Goal: Information Seeking & Learning: Learn about a topic

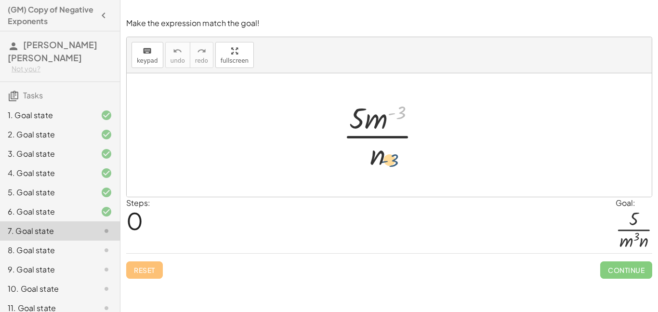
drag, startPoint x: 398, startPoint y: 115, endPoint x: 387, endPoint y: 167, distance: 52.6
click at [387, 167] on div at bounding box center [385, 135] width 95 height 74
click at [431, 134] on div at bounding box center [431, 135] width 17 height 17
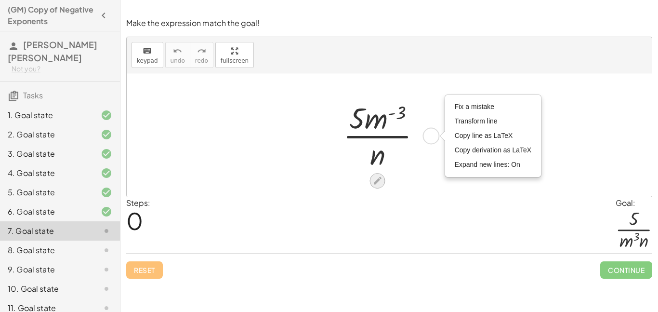
click at [375, 182] on icon at bounding box center [378, 181] width 8 height 8
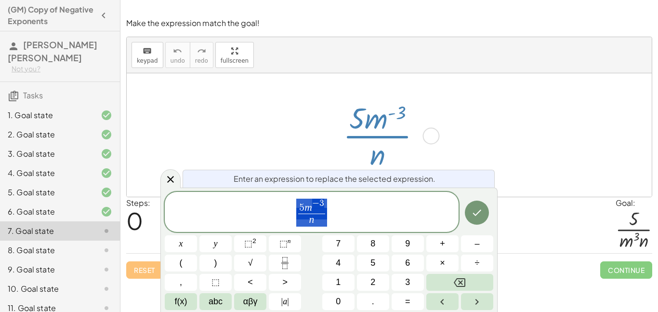
click at [449, 140] on div "· 5 · m ( - 3 ) · n Fix a mistake Transform line Copy line as LaTeX Copy deriva…" at bounding box center [389, 134] width 121 height 79
click at [325, 202] on span "5 m − 3" at bounding box center [311, 205] width 27 height 15
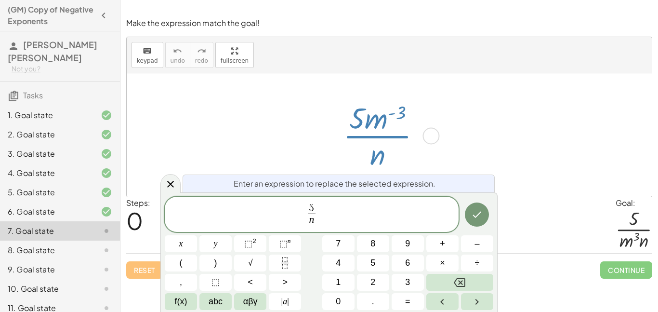
click at [317, 221] on span "5 ​ n ​" at bounding box center [312, 215] width 12 height 24
click at [309, 220] on var "n" at bounding box center [311, 219] width 5 height 12
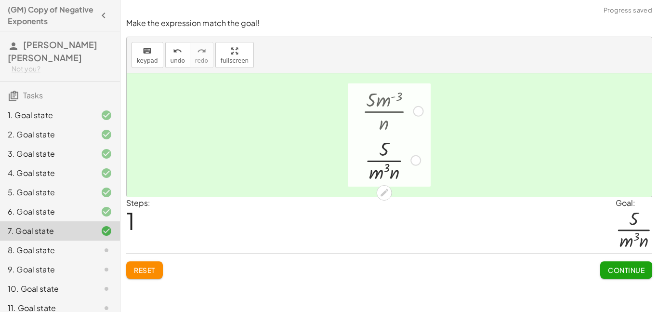
click at [615, 273] on span "Continue" at bounding box center [626, 269] width 37 height 9
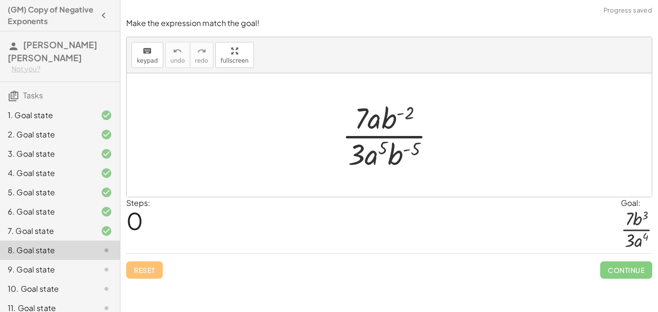
click at [405, 130] on div at bounding box center [392, 135] width 111 height 74
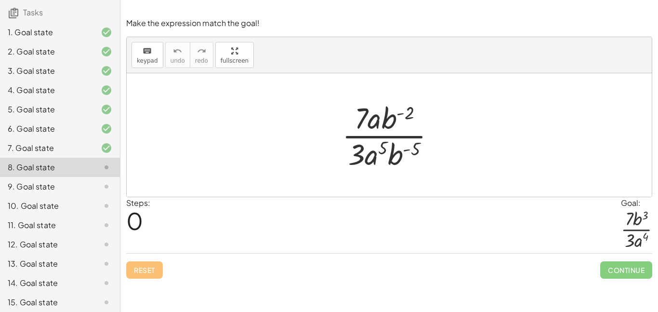
scroll to position [106, 0]
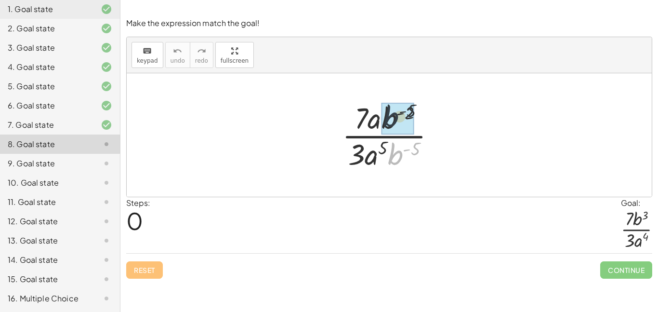
drag, startPoint x: 397, startPoint y: 159, endPoint x: 390, endPoint y: 119, distance: 40.2
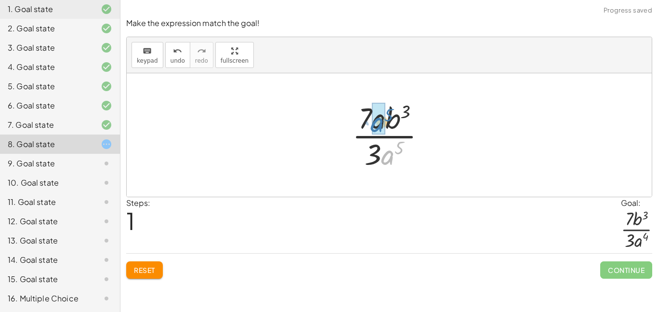
drag, startPoint x: 387, startPoint y: 159, endPoint x: 376, endPoint y: 126, distance: 34.9
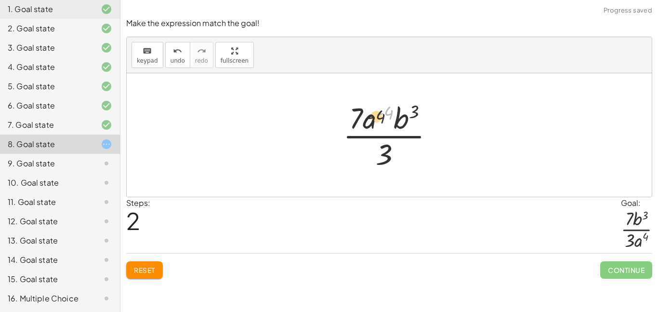
drag, startPoint x: 389, startPoint y: 113, endPoint x: 376, endPoint y: 119, distance: 14.4
click at [376, 119] on div at bounding box center [392, 135] width 108 height 74
drag, startPoint x: 378, startPoint y: 114, endPoint x: 382, endPoint y: 126, distance: 13.0
click at [382, 126] on div at bounding box center [392, 135] width 108 height 74
drag, startPoint x: 370, startPoint y: 122, endPoint x: 416, endPoint y: 165, distance: 62.4
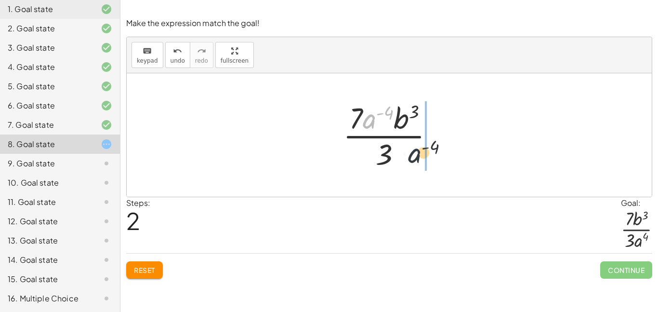
click at [416, 165] on div at bounding box center [392, 135] width 108 height 74
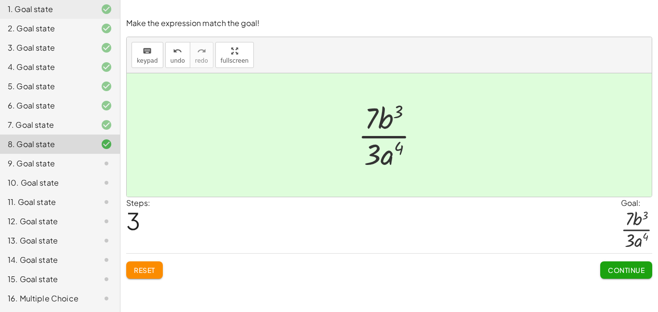
click at [605, 272] on button "Continue" at bounding box center [626, 269] width 52 height 17
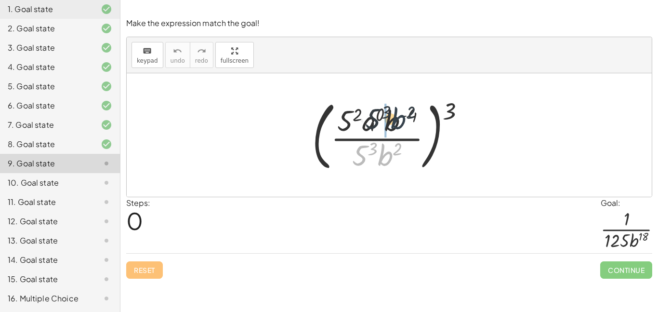
drag, startPoint x: 387, startPoint y: 159, endPoint x: 401, endPoint y: 121, distance: 39.5
click at [401, 121] on div at bounding box center [392, 134] width 171 height 79
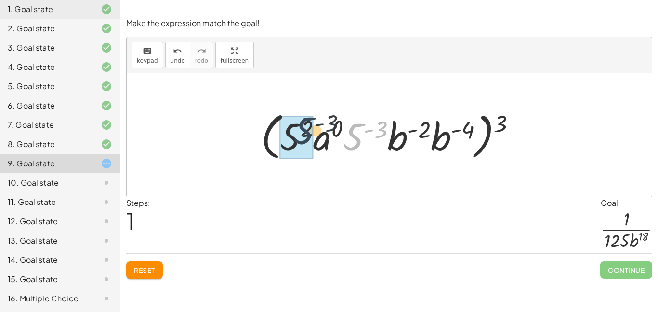
drag, startPoint x: 352, startPoint y: 144, endPoint x: 280, endPoint y: 144, distance: 71.8
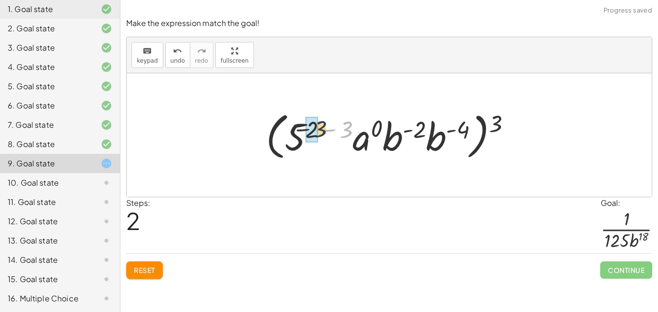
drag, startPoint x: 344, startPoint y: 135, endPoint x: 315, endPoint y: 133, distance: 29.5
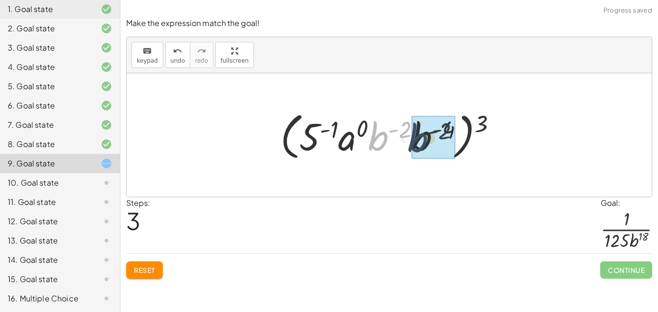
drag, startPoint x: 378, startPoint y: 139, endPoint x: 419, endPoint y: 140, distance: 41.0
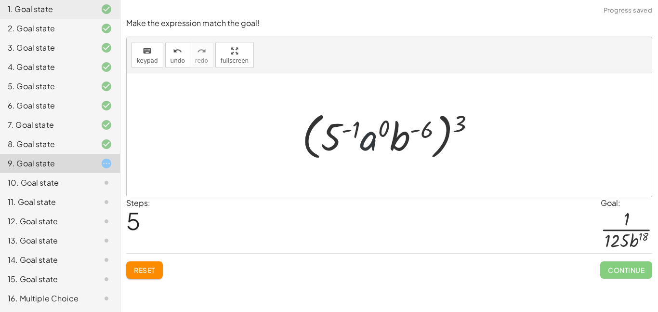
click at [373, 139] on div at bounding box center [392, 134] width 190 height 55
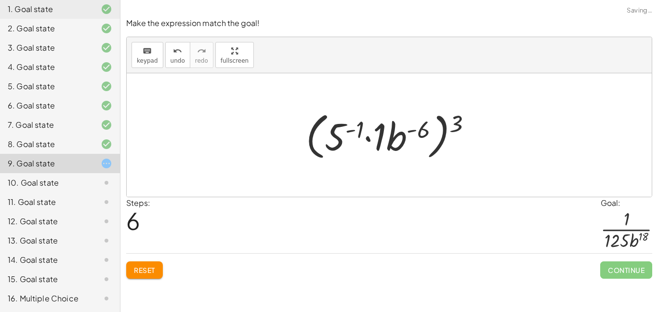
click at [458, 127] on div at bounding box center [393, 134] width 184 height 55
drag, startPoint x: 458, startPoint y: 127, endPoint x: 344, endPoint y: 136, distance: 114.1
click at [344, 136] on div at bounding box center [393, 134] width 184 height 55
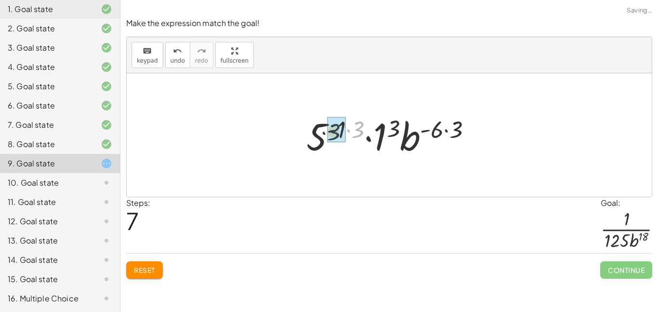
drag, startPoint x: 357, startPoint y: 132, endPoint x: 329, endPoint y: 134, distance: 28.5
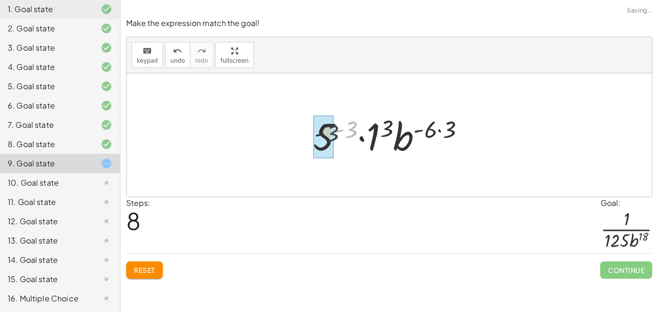
drag, startPoint x: 349, startPoint y: 128, endPoint x: 327, endPoint y: 132, distance: 23.0
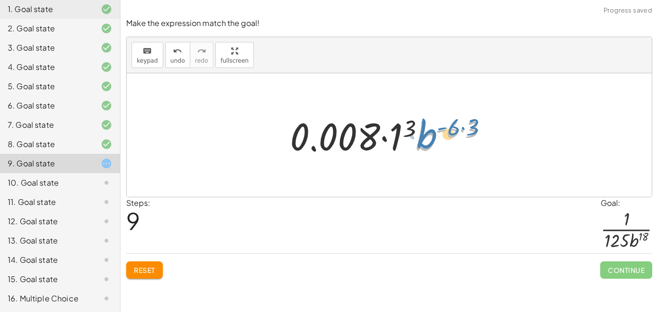
drag, startPoint x: 416, startPoint y: 130, endPoint x: 427, endPoint y: 127, distance: 11.5
click at [427, 127] on div at bounding box center [392, 135] width 215 height 50
drag, startPoint x: 473, startPoint y: 130, endPoint x: 448, endPoint y: 130, distance: 25.1
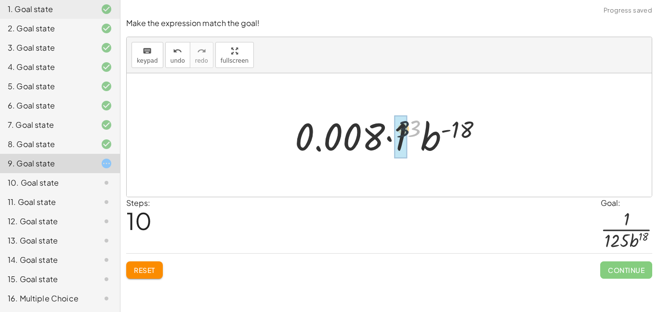
drag, startPoint x: 418, startPoint y: 132, endPoint x: 401, endPoint y: 135, distance: 17.0
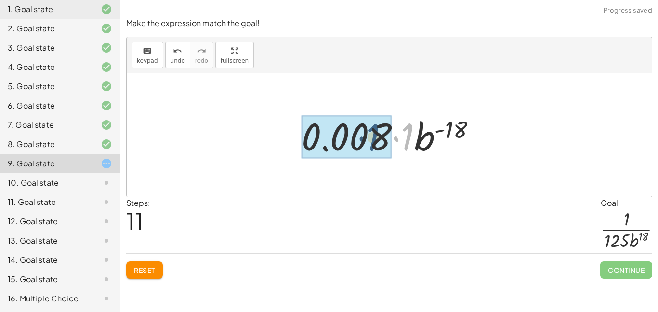
drag, startPoint x: 410, startPoint y: 136, endPoint x: 347, endPoint y: 136, distance: 63.1
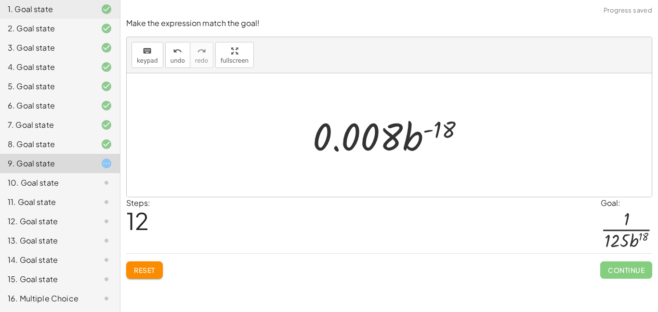
click at [378, 142] on div at bounding box center [393, 135] width 170 height 50
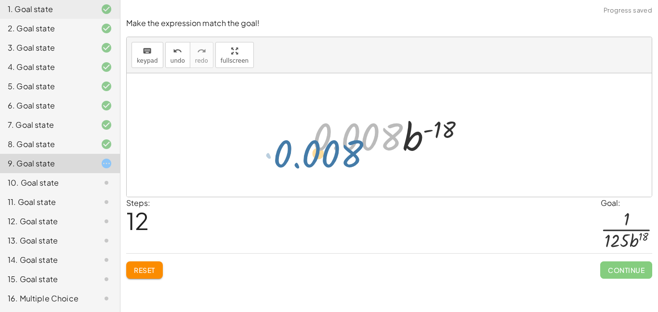
drag, startPoint x: 328, startPoint y: 141, endPoint x: 275, endPoint y: 150, distance: 53.8
click at [275, 150] on div "( · 5 2 · a 0 · b ( - 4 ) · 5 3 · b 2 ) 3 ( · 5 2 · a 0 · 5 ( - 3 ) · b ( - 2 )…" at bounding box center [389, 134] width 525 height 123
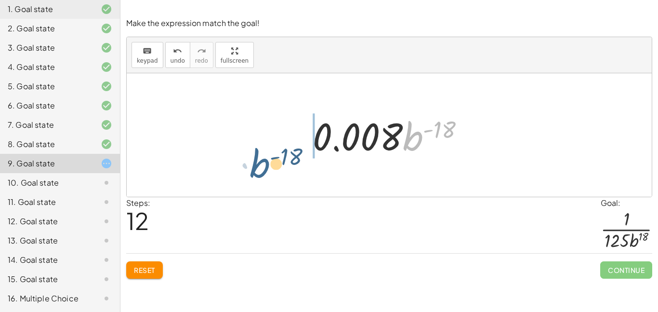
drag, startPoint x: 413, startPoint y: 142, endPoint x: 241, endPoint y: 151, distance: 172.7
click at [241, 151] on div "( · 5 2 · a 0 · b ( - 4 ) · 5 3 · b 2 ) 3 ( · 5 2 · a 0 · 5 ( - 3 ) · b ( - 2 )…" at bounding box center [389, 134] width 525 height 123
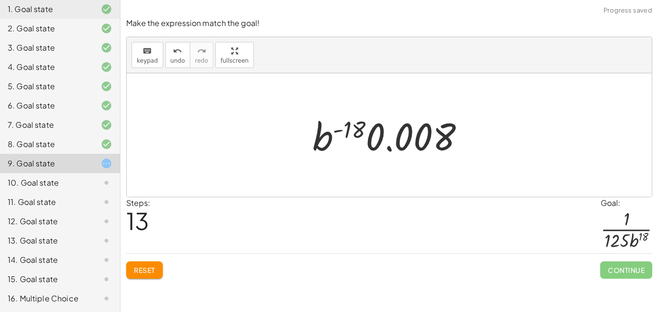
click at [146, 272] on span "Reset" at bounding box center [144, 269] width 21 height 9
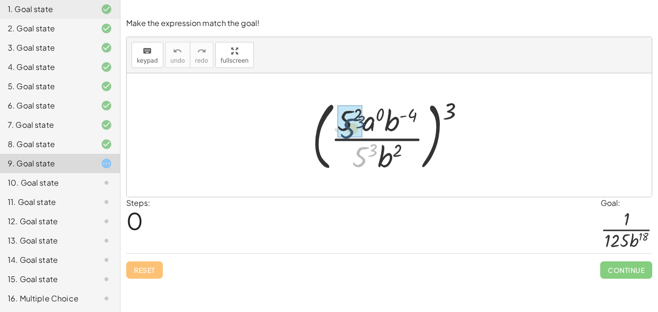
drag, startPoint x: 363, startPoint y: 159, endPoint x: 345, endPoint y: 122, distance: 40.5
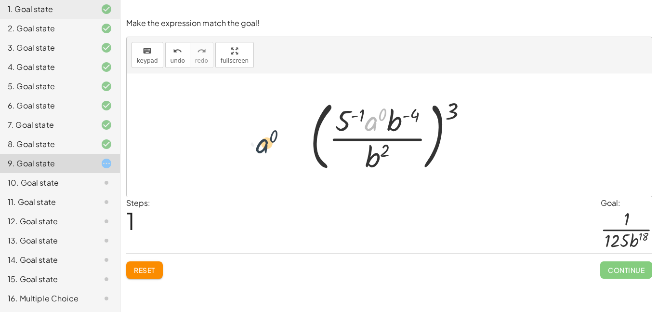
drag, startPoint x: 374, startPoint y: 123, endPoint x: 236, endPoint y: 145, distance: 139.5
drag, startPoint x: 373, startPoint y: 124, endPoint x: 362, endPoint y: 159, distance: 37.2
click at [362, 159] on div at bounding box center [392, 135] width 175 height 80
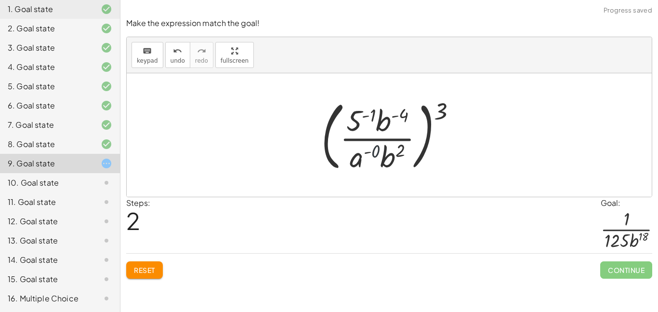
drag, startPoint x: 375, startPoint y: 152, endPoint x: 365, endPoint y: 154, distance: 10.4
click at [365, 154] on div at bounding box center [393, 135] width 153 height 80
click at [146, 53] on icon "keyboard" at bounding box center [147, 51] width 9 height 12
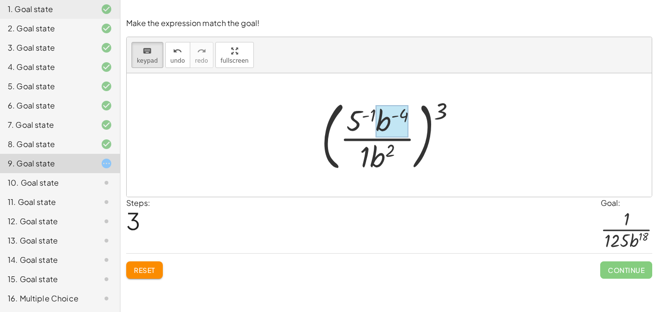
click at [391, 131] on div at bounding box center [392, 121] width 33 height 32
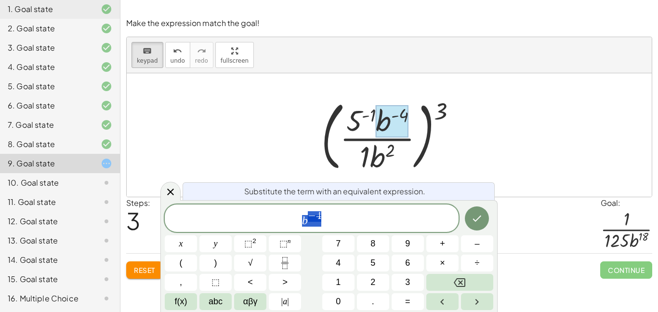
click at [368, 227] on div "b − 4" at bounding box center [312, 217] width 294 height 27
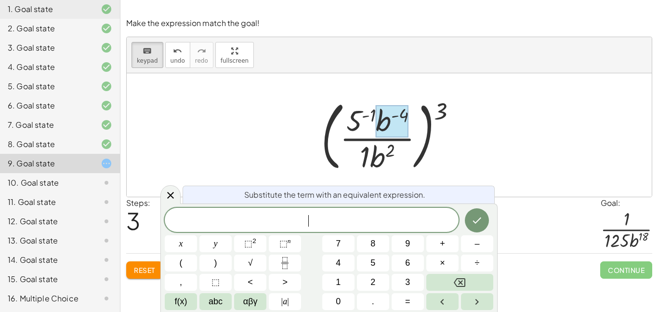
scroll to position [0, 0]
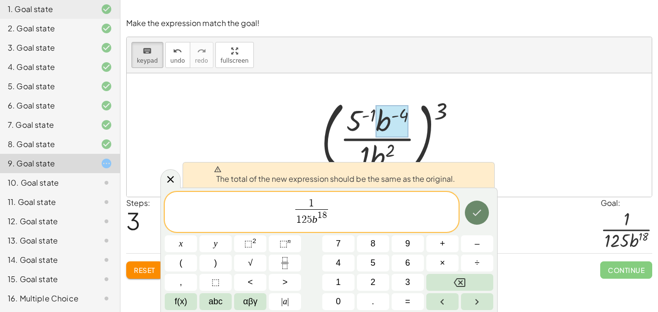
click at [469, 210] on button "Done" at bounding box center [477, 212] width 24 height 24
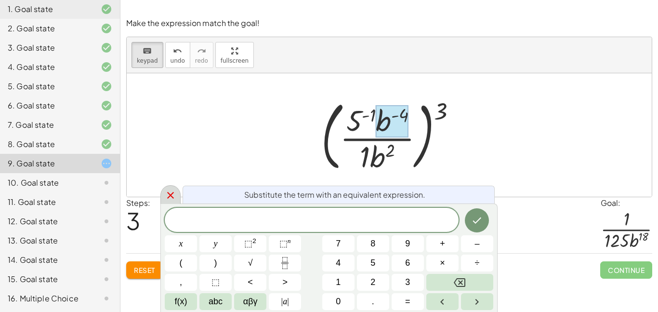
click at [169, 197] on icon at bounding box center [170, 195] width 7 height 7
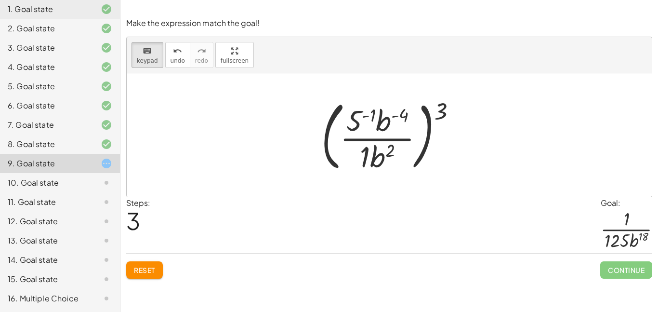
drag, startPoint x: 353, startPoint y: 121, endPoint x: 283, endPoint y: 135, distance: 71.2
drag, startPoint x: 363, startPoint y: 123, endPoint x: 328, endPoint y: 132, distance: 36.5
click at [328, 132] on div at bounding box center [393, 135] width 153 height 80
click at [439, 112] on div at bounding box center [440, 111] width 13 height 26
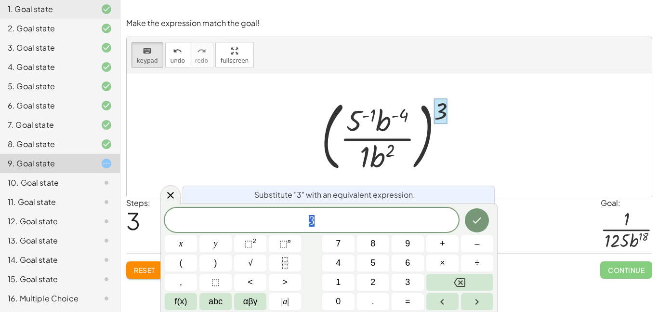
scroll to position [1, 0]
drag, startPoint x: 436, startPoint y: 113, endPoint x: 355, endPoint y: 122, distance: 80.9
click at [384, 136] on div "( · 5 · · b ( - 4 ) · b 2 ) 3 ( ) - 1 1" at bounding box center [384, 136] width 0 height 0
click at [465, 214] on div at bounding box center [477, 220] width 32 height 25
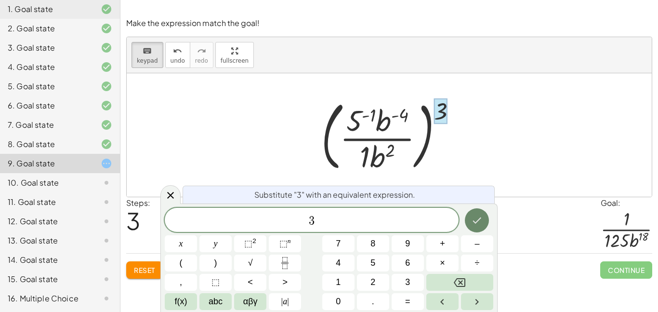
click at [470, 215] on button "Done" at bounding box center [477, 220] width 24 height 24
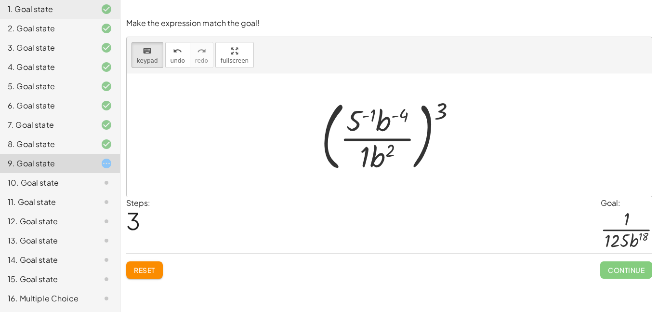
scroll to position [0, 0]
drag, startPoint x: 441, startPoint y: 110, endPoint x: 364, endPoint y: 120, distance: 77.3
click at [441, 113] on div at bounding box center [440, 111] width 13 height 26
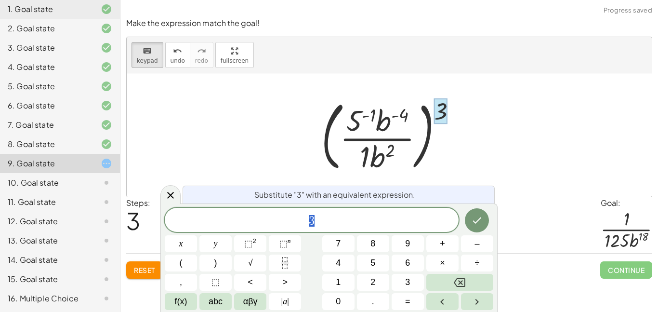
click at [441, 113] on div at bounding box center [440, 111] width 13 height 26
click at [150, 58] on span "keypad" at bounding box center [147, 60] width 21 height 7
click at [172, 202] on div at bounding box center [170, 194] width 20 height 19
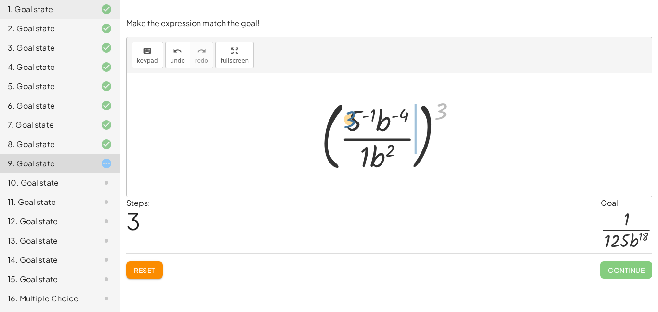
drag, startPoint x: 443, startPoint y: 106, endPoint x: 347, endPoint y: 117, distance: 96.5
click at [347, 117] on div at bounding box center [393, 135] width 153 height 80
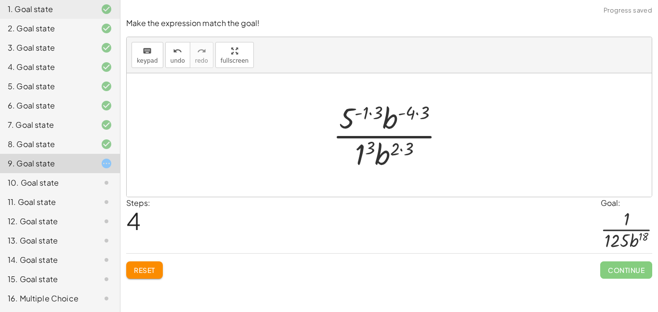
click at [374, 111] on div at bounding box center [392, 135] width 129 height 74
click at [369, 149] on div at bounding box center [392, 135] width 119 height 74
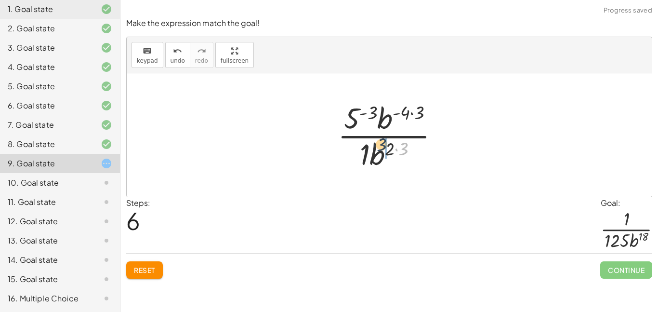
drag, startPoint x: 401, startPoint y: 150, endPoint x: 378, endPoint y: 146, distance: 23.1
click at [378, 146] on div at bounding box center [392, 135] width 119 height 74
drag, startPoint x: 407, startPoint y: 150, endPoint x: 390, endPoint y: 148, distance: 17.4
drag, startPoint x: 421, startPoint y: 112, endPoint x: 402, endPoint y: 113, distance: 18.8
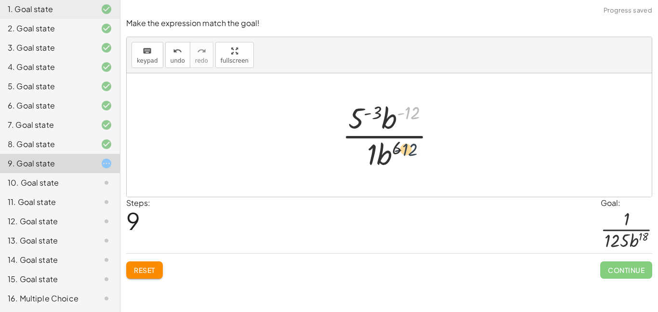
drag, startPoint x: 411, startPoint y: 113, endPoint x: 407, endPoint y: 160, distance: 47.9
click at [407, 160] on div at bounding box center [392, 135] width 111 height 74
drag, startPoint x: 391, startPoint y: 125, endPoint x: 386, endPoint y: 173, distance: 48.4
click at [386, 173] on div "( · 5 2 · a 0 · b ( - 4 ) · 5 3 · b 2 ) 3 ( · 5 ( + 2 − 3 ) · a 0 · b ( - 4 ) ·…" at bounding box center [390, 134] width 124 height 79
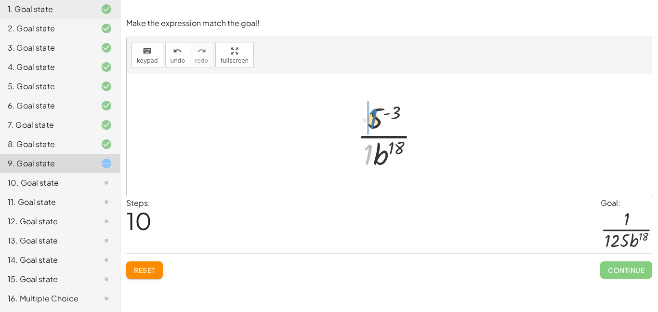
drag, startPoint x: 369, startPoint y: 153, endPoint x: 374, endPoint y: 116, distance: 37.1
click at [374, 116] on div at bounding box center [392, 135] width 80 height 74
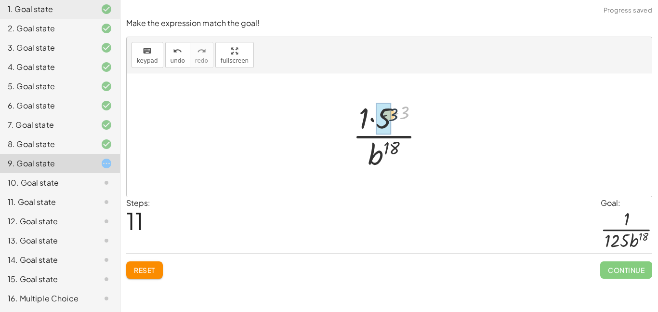
drag, startPoint x: 403, startPoint y: 115, endPoint x: 387, endPoint y: 117, distance: 16.6
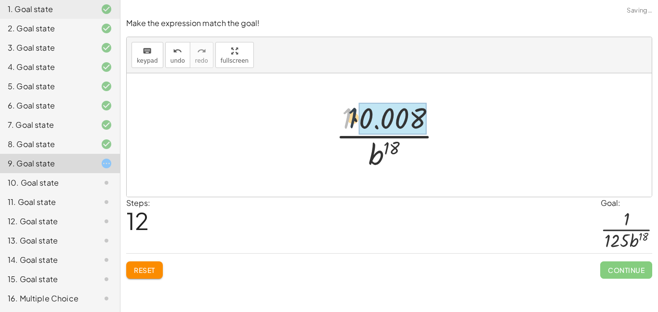
drag, startPoint x: 345, startPoint y: 120, endPoint x: 377, endPoint y: 117, distance: 31.9
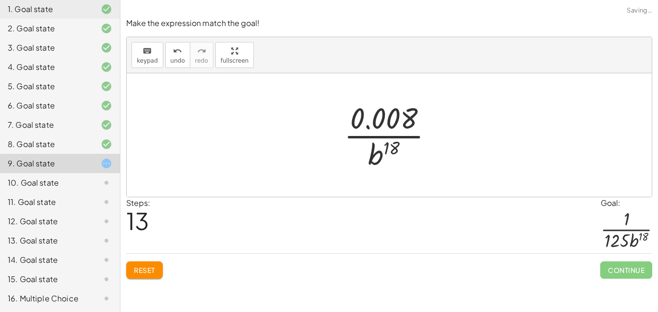
click at [390, 117] on div at bounding box center [392, 135] width 106 height 74
click at [142, 268] on span "Reset" at bounding box center [144, 269] width 21 height 9
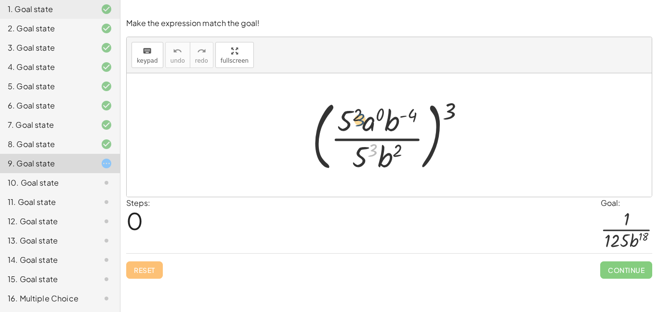
drag, startPoint x: 373, startPoint y: 148, endPoint x: 357, endPoint y: 112, distance: 40.1
click at [357, 112] on div at bounding box center [392, 135] width 171 height 80
drag, startPoint x: 359, startPoint y: 152, endPoint x: 343, endPoint y: 115, distance: 40.4
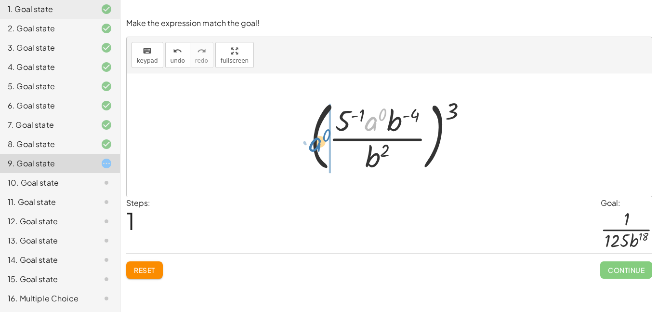
drag, startPoint x: 373, startPoint y: 124, endPoint x: 316, endPoint y: 145, distance: 61.4
click at [316, 145] on div at bounding box center [392, 135] width 175 height 80
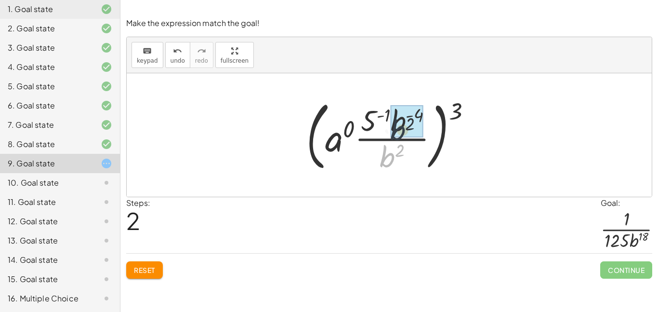
drag, startPoint x: 386, startPoint y: 159, endPoint x: 400, endPoint y: 123, distance: 39.2
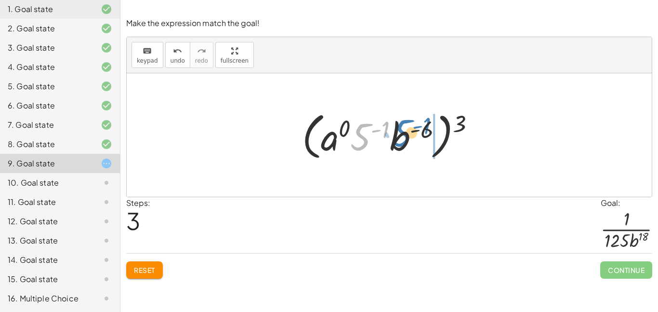
drag, startPoint x: 361, startPoint y: 138, endPoint x: 406, endPoint y: 137, distance: 45.3
click at [406, 137] on div at bounding box center [392, 134] width 190 height 55
click at [460, 128] on div at bounding box center [392, 134] width 190 height 55
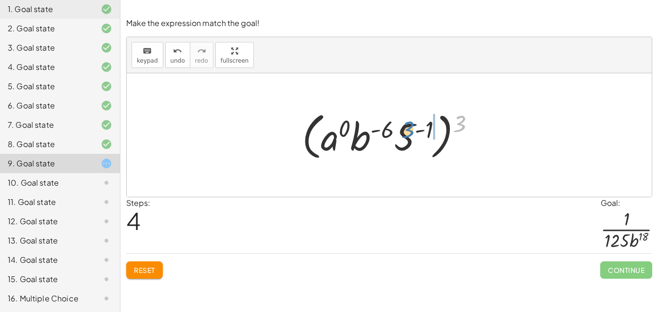
drag, startPoint x: 460, startPoint y: 128, endPoint x: 409, endPoint y: 135, distance: 51.1
click at [409, 135] on div at bounding box center [392, 134] width 190 height 55
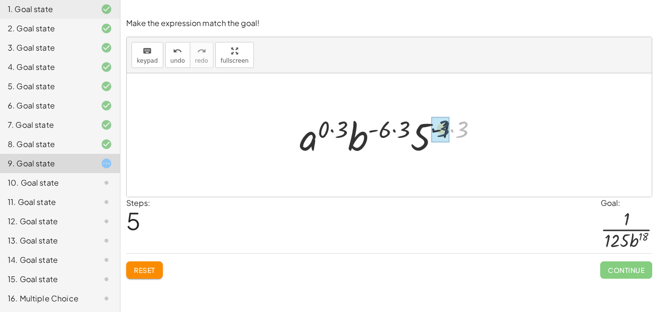
drag, startPoint x: 463, startPoint y: 134, endPoint x: 444, endPoint y: 134, distance: 19.8
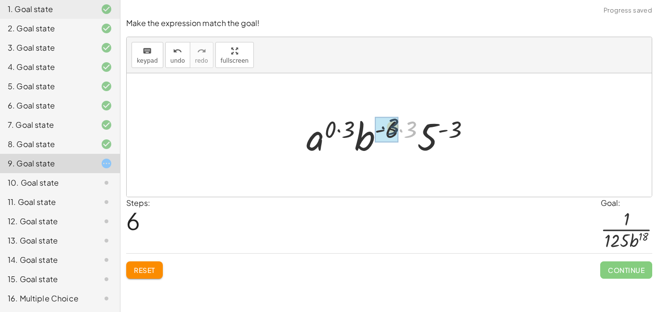
drag, startPoint x: 410, startPoint y: 131, endPoint x: 391, endPoint y: 130, distance: 19.8
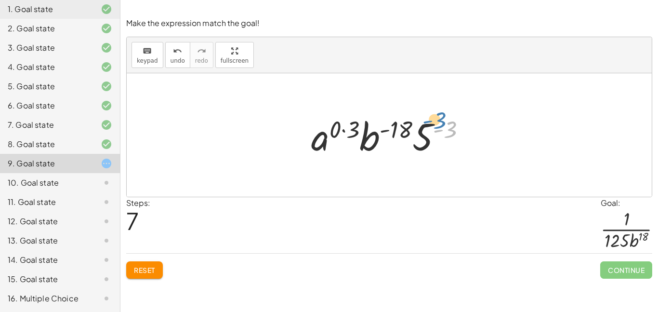
drag, startPoint x: 447, startPoint y: 135, endPoint x: 438, endPoint y: 127, distance: 11.9
click at [438, 127] on div at bounding box center [392, 135] width 172 height 50
drag, startPoint x: 427, startPoint y: 133, endPoint x: 437, endPoint y: 137, distance: 10.8
click at [437, 137] on div at bounding box center [392, 135] width 172 height 50
drag, startPoint x: 426, startPoint y: 142, endPoint x: 261, endPoint y: 146, distance: 164.8
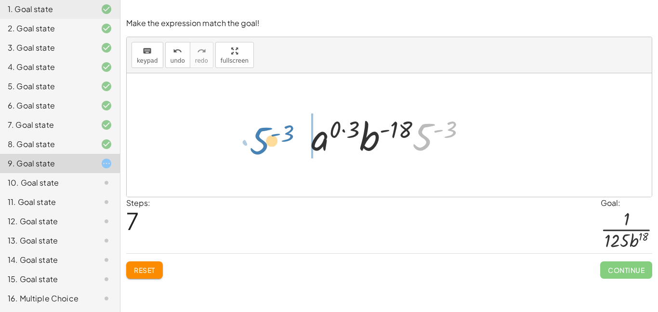
click at [261, 146] on div "( · 5 2 · a 0 · b ( - 4 ) · 5 3 · b 2 ) 3 ( · 5 ( + 2 − 3 ) · a 0 · b ( - 4 ) ·…" at bounding box center [389, 134] width 525 height 123
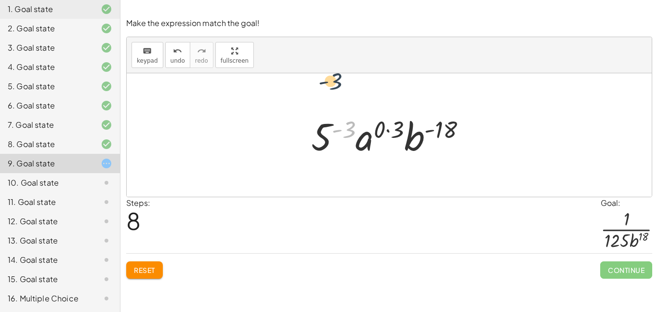
drag, startPoint x: 350, startPoint y: 132, endPoint x: 332, endPoint y: 77, distance: 57.7
click at [332, 77] on div "( · 5 2 · a 0 · b ( - 4 ) · 5 3 · b 2 ) 3 ( · 5 ( + 2 − 3 ) · a 0 · b ( - 4 ) ·…" at bounding box center [389, 134] width 525 height 123
drag, startPoint x: 378, startPoint y: 129, endPoint x: 363, endPoint y: 143, distance: 20.1
click at [363, 143] on div at bounding box center [392, 135] width 172 height 50
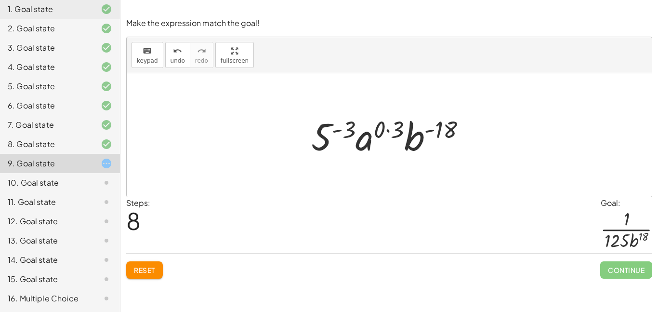
click at [363, 143] on div at bounding box center [392, 135] width 172 height 50
drag, startPoint x: 398, startPoint y: 134, endPoint x: 381, endPoint y: 134, distance: 16.9
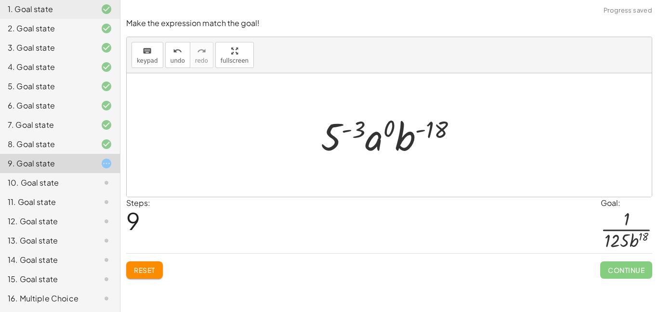
click at [376, 145] on div at bounding box center [392, 135] width 153 height 50
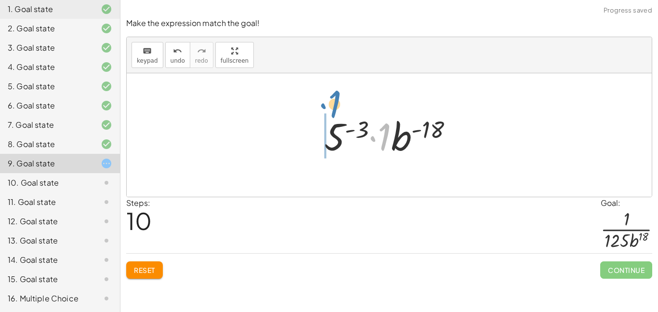
drag, startPoint x: 387, startPoint y: 146, endPoint x: 338, endPoint y: 109, distance: 61.3
click at [338, 109] on div "( · 5 2 · a 0 · b ( - 4 ) · 5 3 · b 2 ) 3 ( · 5 ( + 2 − 3 ) · a 0 · b ( - 4 ) ·…" at bounding box center [389, 135] width 159 height 54
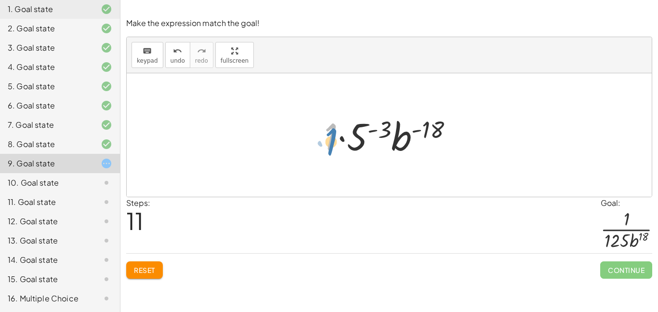
click at [329, 136] on div at bounding box center [392, 135] width 146 height 50
drag, startPoint x: 384, startPoint y: 131, endPoint x: 393, endPoint y: 127, distance: 10.1
click at [393, 127] on div at bounding box center [392, 135] width 146 height 50
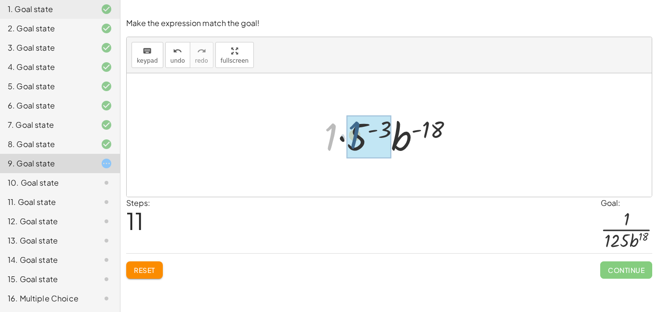
drag, startPoint x: 331, startPoint y: 136, endPoint x: 356, endPoint y: 134, distance: 25.1
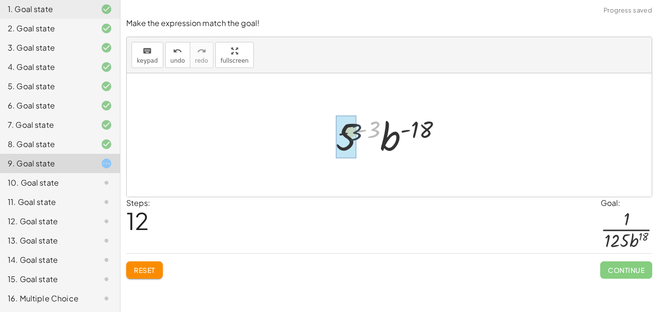
drag, startPoint x: 374, startPoint y: 132, endPoint x: 351, endPoint y: 138, distance: 24.3
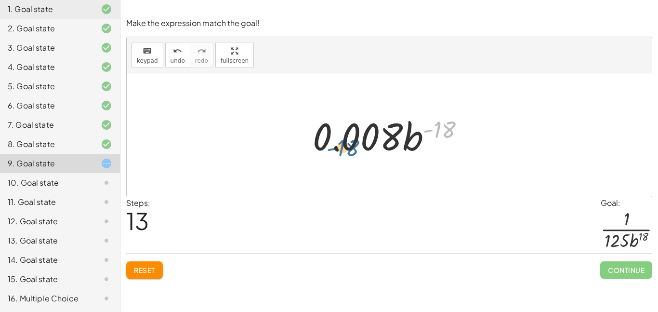
drag, startPoint x: 437, startPoint y: 131, endPoint x: 342, endPoint y: 141, distance: 95.5
click at [342, 141] on div at bounding box center [393, 135] width 170 height 50
click at [138, 264] on button "Reset" at bounding box center [144, 269] width 37 height 17
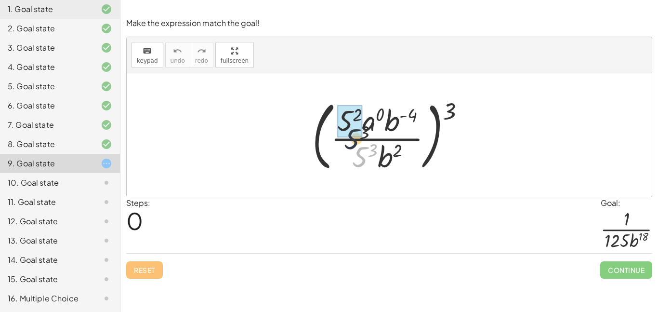
drag, startPoint x: 359, startPoint y: 159, endPoint x: 343, endPoint y: 123, distance: 40.1
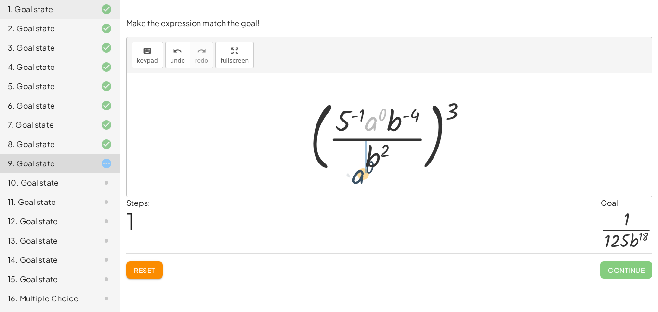
drag, startPoint x: 373, startPoint y: 124, endPoint x: 360, endPoint y: 173, distance: 50.8
click at [360, 173] on div at bounding box center [392, 135] width 175 height 80
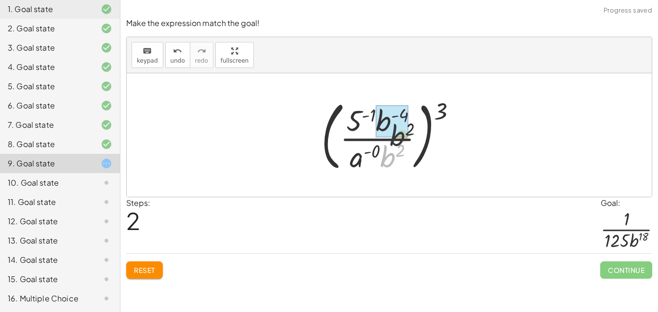
drag, startPoint x: 390, startPoint y: 161, endPoint x: 408, endPoint y: 121, distance: 44.2
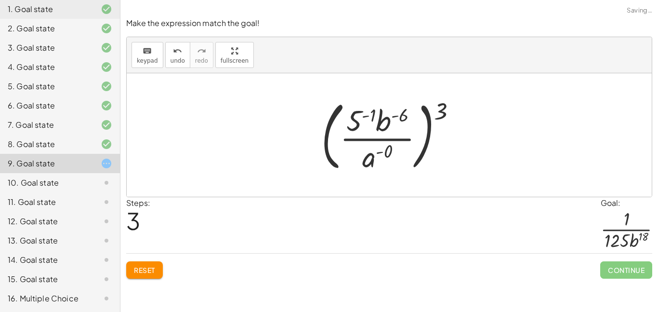
click at [371, 160] on div at bounding box center [393, 135] width 153 height 80
click at [442, 111] on div at bounding box center [393, 135] width 153 height 80
drag, startPoint x: 442, startPoint y: 111, endPoint x: 399, endPoint y: 114, distance: 43.5
click at [399, 114] on div at bounding box center [393, 135] width 153 height 80
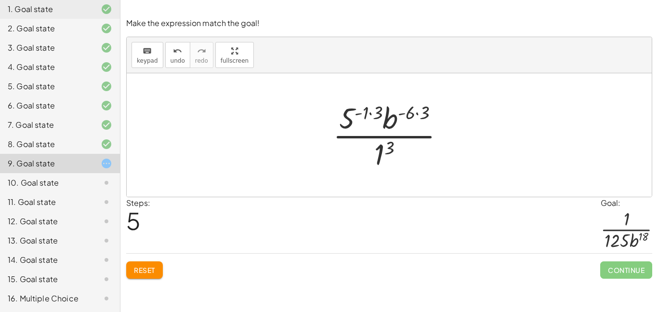
click at [390, 148] on div at bounding box center [392, 135] width 129 height 74
drag, startPoint x: 384, startPoint y: 114, endPoint x: 376, endPoint y: 114, distance: 7.7
click at [376, 114] on div at bounding box center [392, 135] width 122 height 74
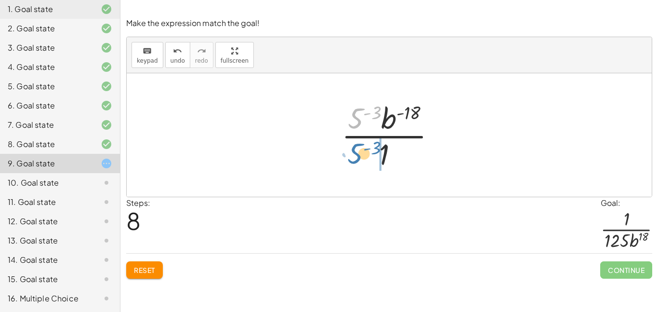
drag, startPoint x: 354, startPoint y: 117, endPoint x: 353, endPoint y: 152, distance: 35.2
click at [353, 152] on div at bounding box center [393, 135] width 112 height 74
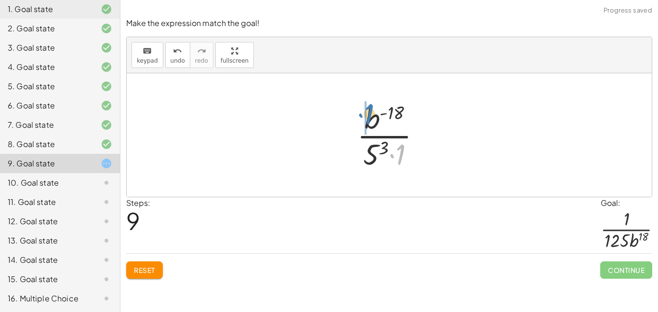
drag, startPoint x: 401, startPoint y: 154, endPoint x: 369, endPoint y: 114, distance: 51.4
click at [369, 114] on div at bounding box center [392, 135] width 81 height 74
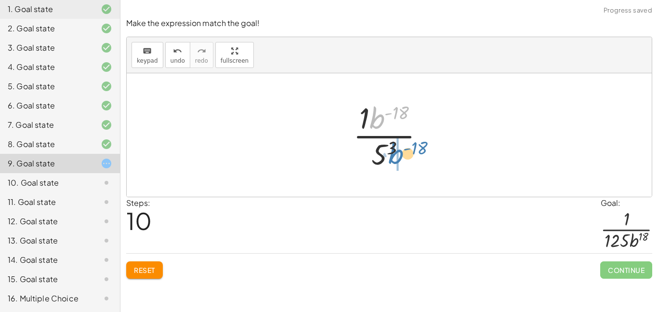
drag, startPoint x: 376, startPoint y: 118, endPoint x: 395, endPoint y: 153, distance: 39.9
click at [395, 153] on div at bounding box center [392, 135] width 89 height 74
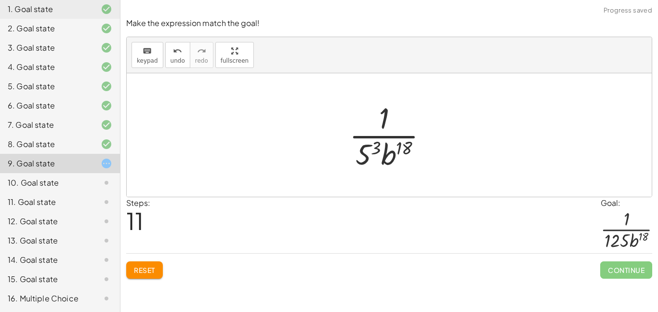
click at [378, 150] on div at bounding box center [392, 135] width 96 height 74
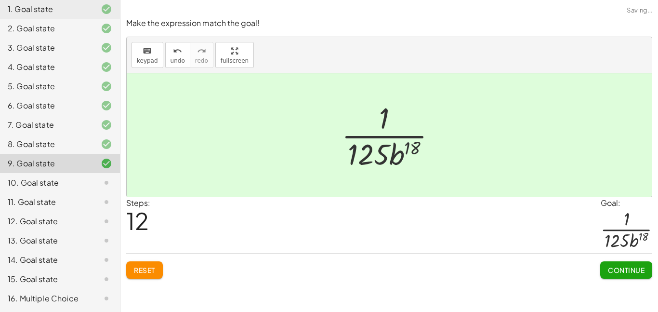
click at [613, 266] on span "Continue" at bounding box center [626, 269] width 37 height 9
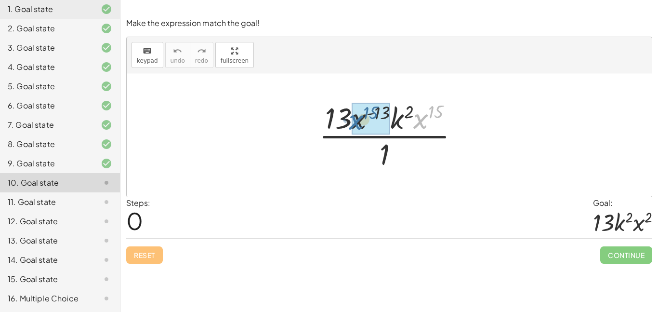
drag, startPoint x: 423, startPoint y: 121, endPoint x: 362, endPoint y: 122, distance: 60.7
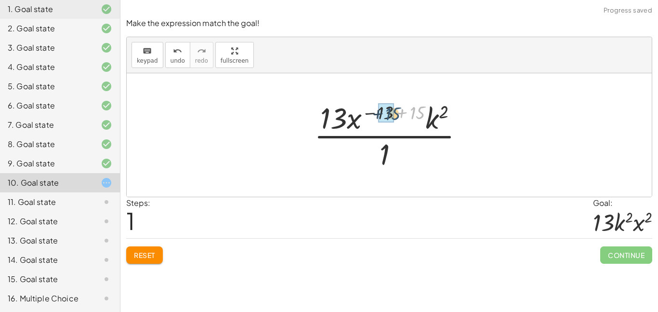
drag, startPoint x: 413, startPoint y: 114, endPoint x: 388, endPoint y: 115, distance: 25.1
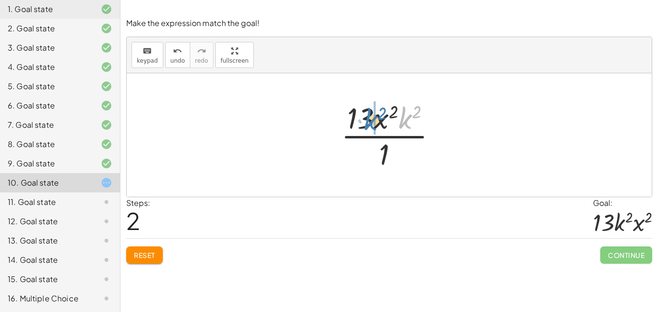
drag, startPoint x: 404, startPoint y: 122, endPoint x: 370, endPoint y: 124, distance: 34.7
click at [370, 124] on div at bounding box center [392, 135] width 113 height 74
drag, startPoint x: 388, startPoint y: 154, endPoint x: 358, endPoint y: 120, distance: 45.4
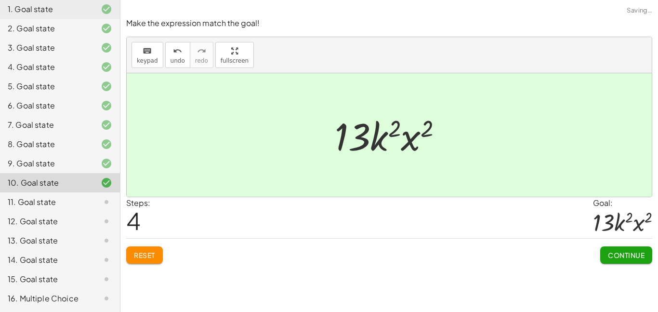
click at [618, 251] on span "Continue" at bounding box center [626, 255] width 37 height 9
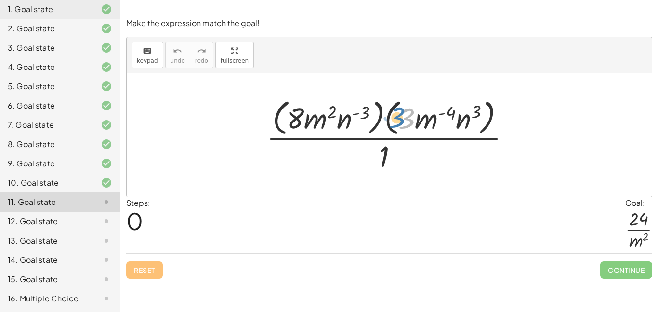
drag, startPoint x: 407, startPoint y: 122, endPoint x: 400, endPoint y: 123, distance: 7.2
click at [400, 123] on div at bounding box center [393, 134] width 262 height 79
click at [425, 122] on div at bounding box center [393, 134] width 262 height 79
drag, startPoint x: 412, startPoint y: 115, endPoint x: 297, endPoint y: 114, distance: 115.6
click at [297, 114] on div at bounding box center [393, 134] width 262 height 79
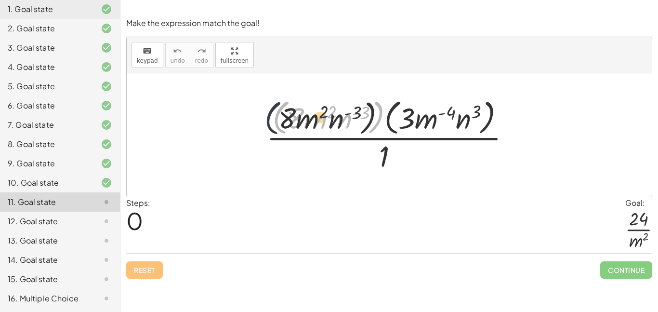
drag, startPoint x: 276, startPoint y: 119, endPoint x: 255, endPoint y: 121, distance: 20.9
click at [255, 121] on div "· ( · 8 · m 2 · n ( - 3 ) ) · ( · 8 · m 2 · n ( - 3 ) ) · ( · 3 · m ( - 4 ) · n…" at bounding box center [389, 134] width 274 height 83
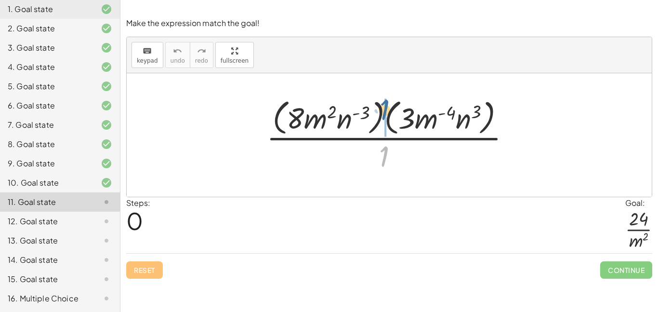
drag, startPoint x: 384, startPoint y: 156, endPoint x: 384, endPoint y: 111, distance: 45.3
click at [384, 111] on div at bounding box center [393, 134] width 262 height 79
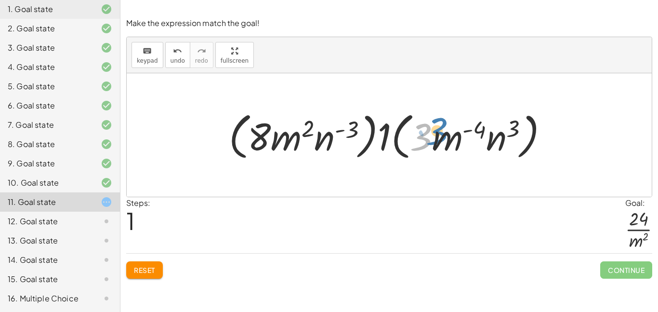
drag, startPoint x: 423, startPoint y: 135, endPoint x: 435, endPoint y: 129, distance: 12.7
click at [435, 129] on div at bounding box center [392, 134] width 337 height 55
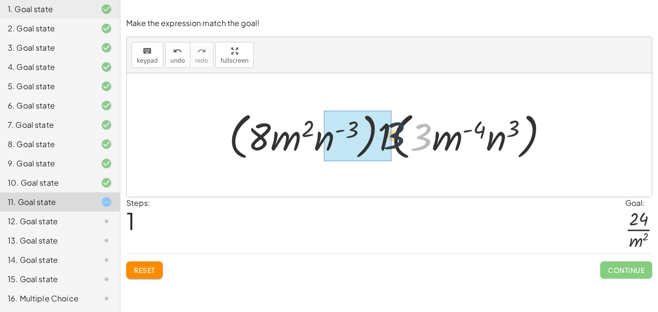
drag, startPoint x: 431, startPoint y: 134, endPoint x: 395, endPoint y: 133, distance: 35.7
click at [395, 133] on div at bounding box center [392, 134] width 337 height 55
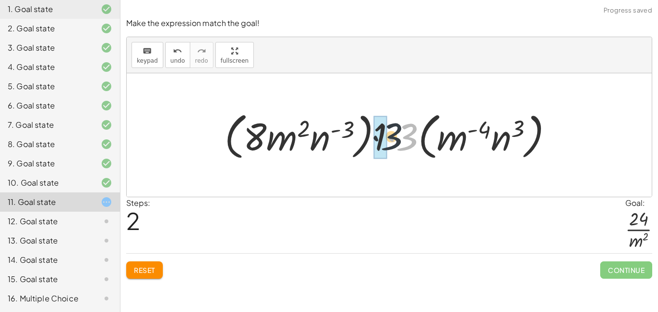
drag, startPoint x: 407, startPoint y: 137, endPoint x: 387, endPoint y: 137, distance: 19.8
click at [387, 137] on div at bounding box center [393, 134] width 346 height 55
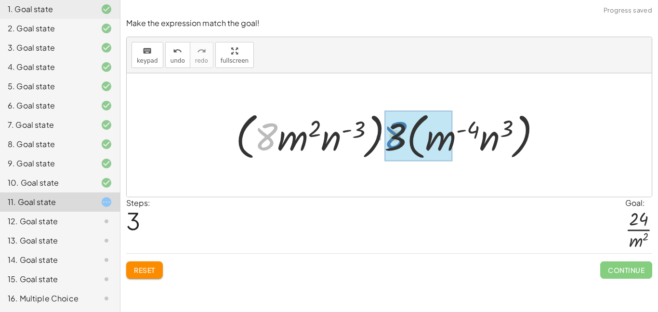
drag, startPoint x: 263, startPoint y: 136, endPoint x: 391, endPoint y: 135, distance: 128.6
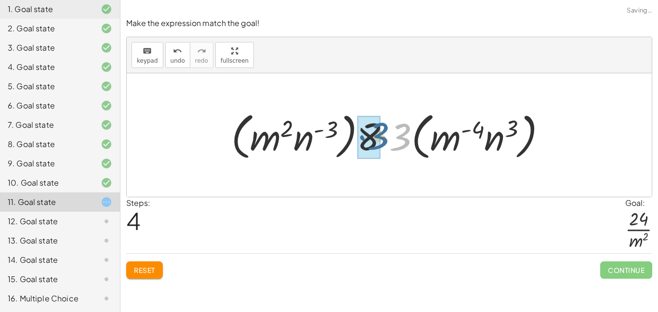
drag, startPoint x: 397, startPoint y: 138, endPoint x: 369, endPoint y: 137, distance: 27.5
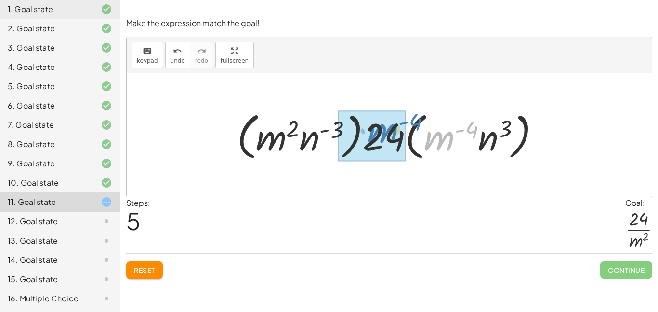
drag, startPoint x: 438, startPoint y: 142, endPoint x: 380, endPoint y: 134, distance: 58.3
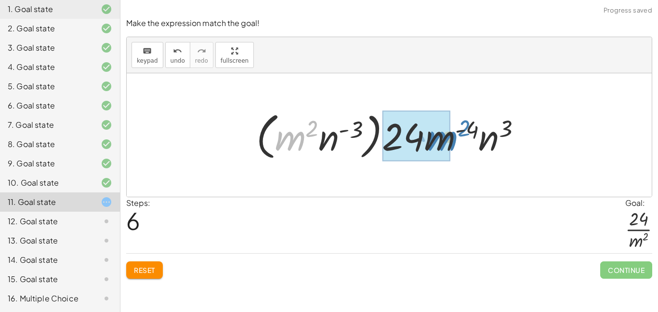
drag, startPoint x: 298, startPoint y: 137, endPoint x: 449, endPoint y: 138, distance: 150.3
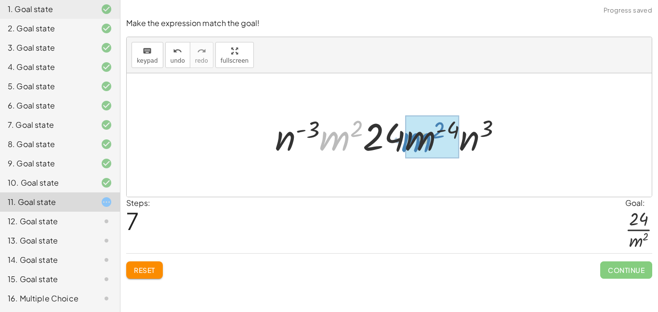
drag, startPoint x: 337, startPoint y: 138, endPoint x: 420, endPoint y: 139, distance: 82.9
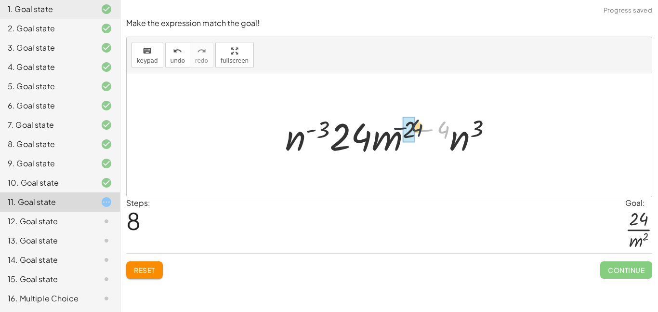
drag, startPoint x: 444, startPoint y: 134, endPoint x: 416, endPoint y: 132, distance: 28.5
click at [416, 132] on div at bounding box center [392, 135] width 225 height 50
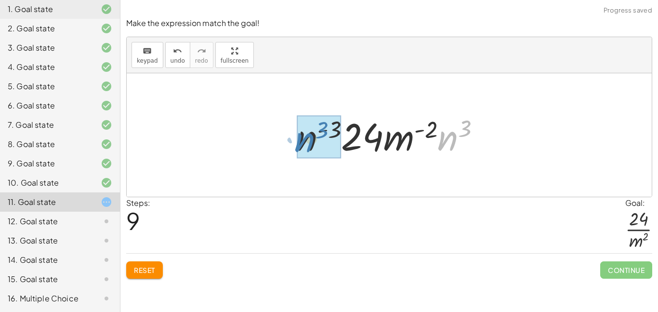
drag, startPoint x: 451, startPoint y: 142, endPoint x: 308, endPoint y: 144, distance: 143.1
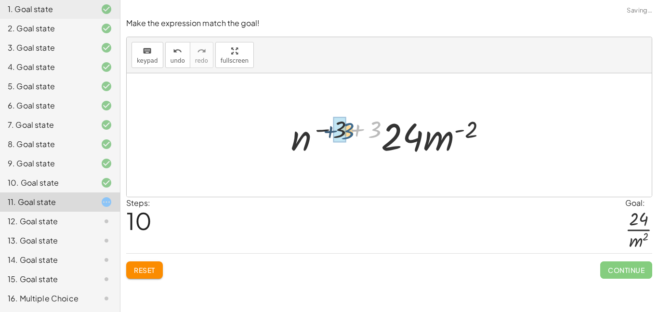
drag, startPoint x: 374, startPoint y: 131, endPoint x: 338, endPoint y: 132, distance: 36.1
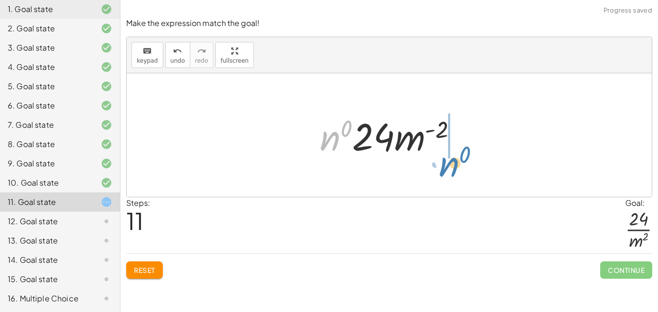
drag, startPoint x: 331, startPoint y: 139, endPoint x: 449, endPoint y: 165, distance: 120.9
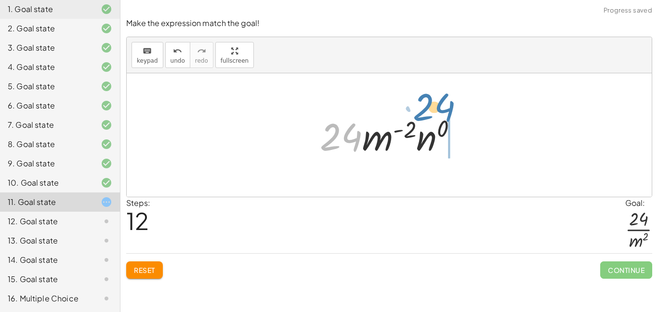
drag, startPoint x: 343, startPoint y: 144, endPoint x: 437, endPoint y: 115, distance: 98.0
click at [437, 115] on div at bounding box center [392, 135] width 155 height 50
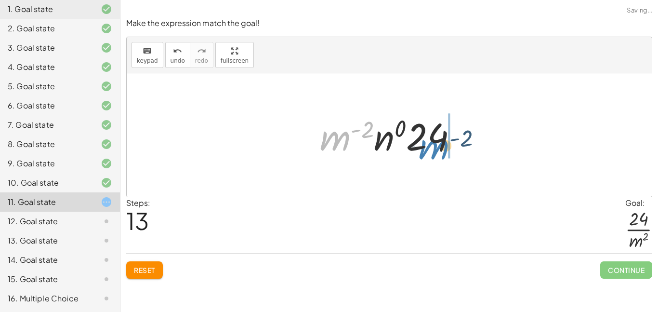
drag, startPoint x: 340, startPoint y: 138, endPoint x: 439, endPoint y: 149, distance: 99.9
click at [439, 149] on div at bounding box center [392, 135] width 155 height 50
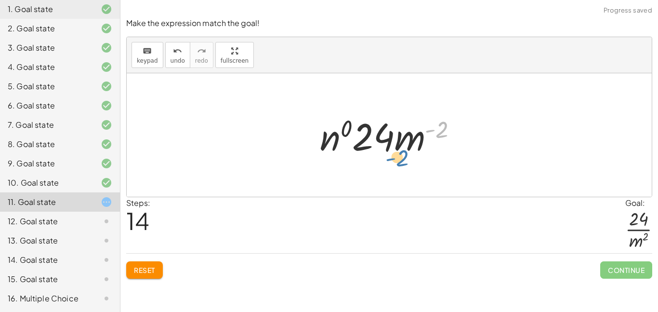
drag, startPoint x: 443, startPoint y: 127, endPoint x: 392, endPoint y: 179, distance: 72.9
drag, startPoint x: 350, startPoint y: 130, endPoint x: 400, endPoint y: 187, distance: 75.8
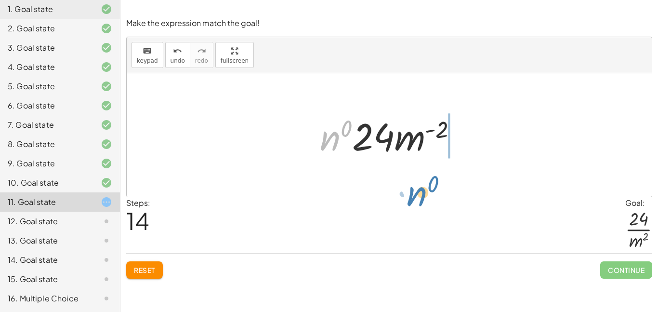
drag, startPoint x: 323, startPoint y: 140, endPoint x: 459, endPoint y: 169, distance: 138.4
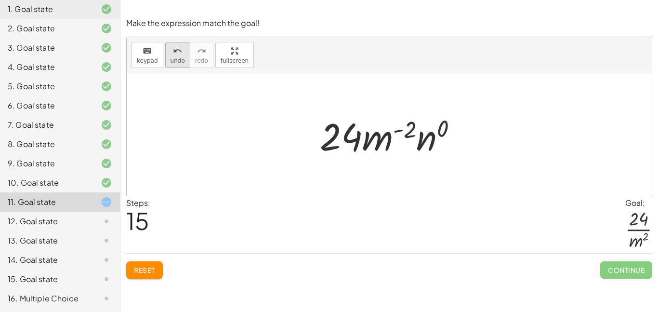
click at [180, 53] on div "undo" at bounding box center [178, 51] width 14 height 12
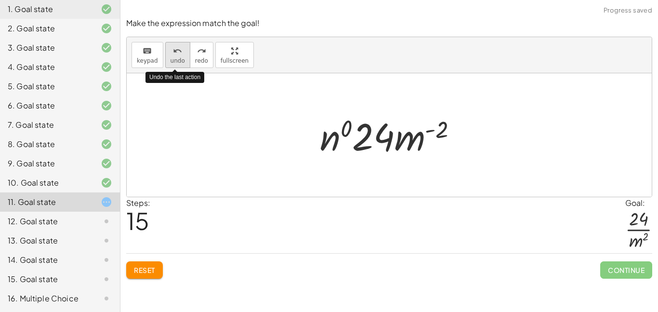
click at [180, 53] on div "undo" at bounding box center [178, 51] width 14 height 12
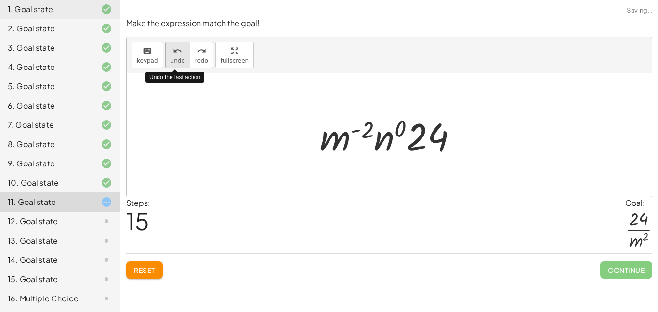
click at [180, 53] on div "undo" at bounding box center [178, 51] width 14 height 12
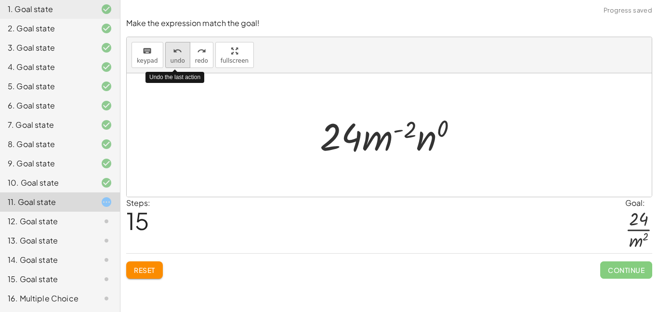
click at [180, 53] on div "undo" at bounding box center [178, 51] width 14 height 12
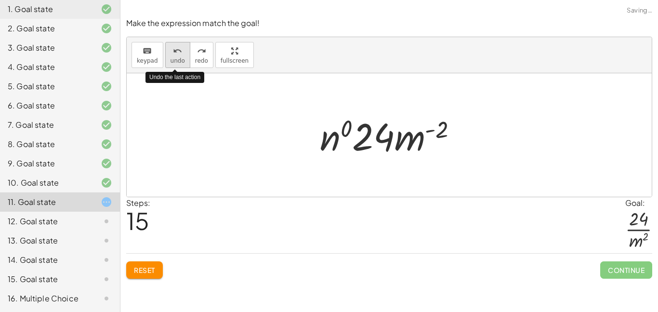
click at [180, 53] on div "undo" at bounding box center [178, 51] width 14 height 12
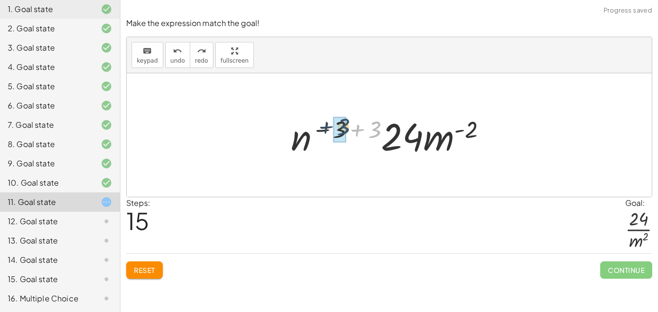
drag, startPoint x: 373, startPoint y: 135, endPoint x: 342, endPoint y: 135, distance: 31.3
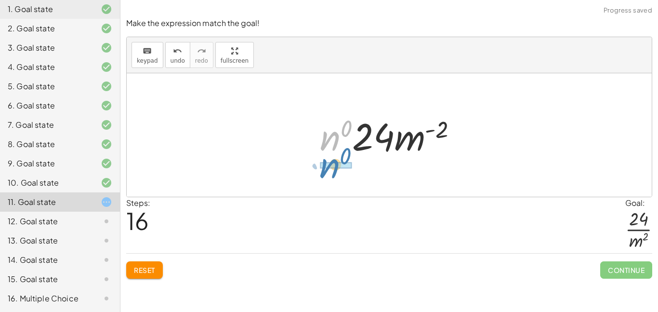
drag, startPoint x: 335, startPoint y: 141, endPoint x: 338, endPoint y: 168, distance: 27.1
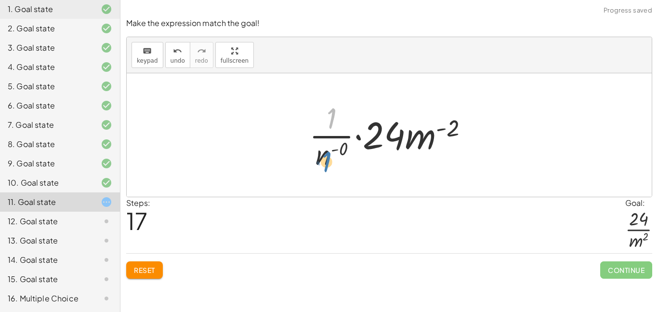
drag, startPoint x: 332, startPoint y: 122, endPoint x: 328, endPoint y: 159, distance: 37.8
click at [328, 159] on div at bounding box center [392, 135] width 177 height 74
drag, startPoint x: 332, startPoint y: 125, endPoint x: 321, endPoint y: 148, distance: 25.6
click at [321, 148] on div at bounding box center [392, 135] width 177 height 74
drag, startPoint x: 330, startPoint y: 135, endPoint x: 336, endPoint y: 138, distance: 7.3
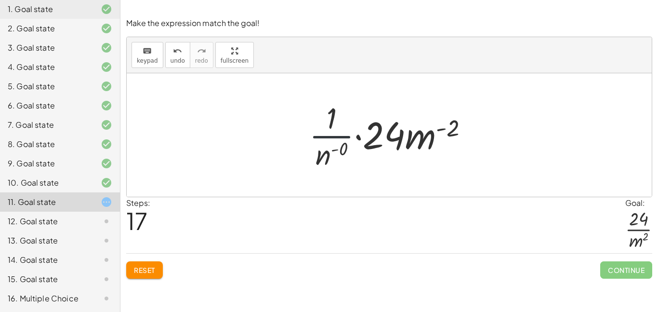
click at [336, 138] on div at bounding box center [392, 135] width 177 height 74
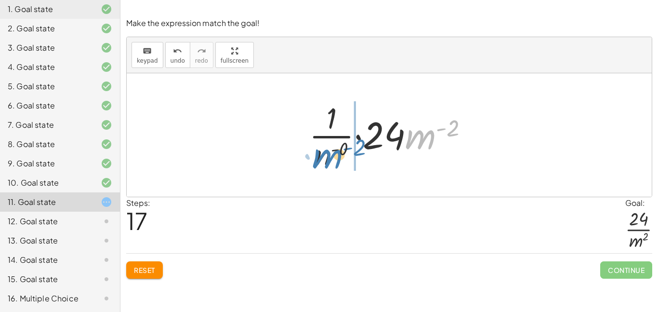
drag, startPoint x: 412, startPoint y: 138, endPoint x: 320, endPoint y: 159, distance: 94.2
click at [320, 159] on div at bounding box center [392, 135] width 177 height 74
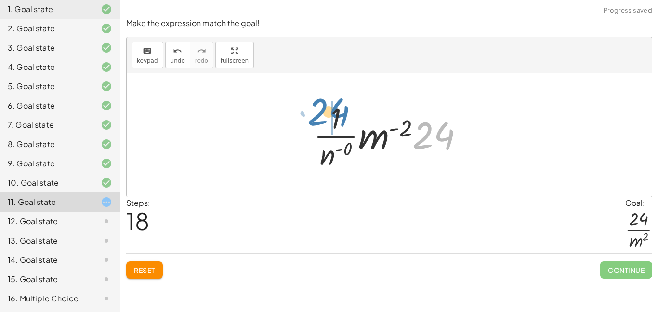
drag, startPoint x: 430, startPoint y: 133, endPoint x: 325, endPoint y: 109, distance: 107.8
click at [325, 109] on div at bounding box center [393, 135] width 168 height 74
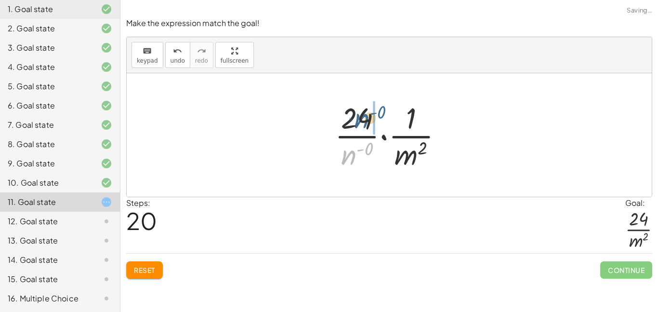
drag, startPoint x: 348, startPoint y: 159, endPoint x: 360, endPoint y: 123, distance: 38.5
click at [360, 123] on div at bounding box center [392, 135] width 125 height 74
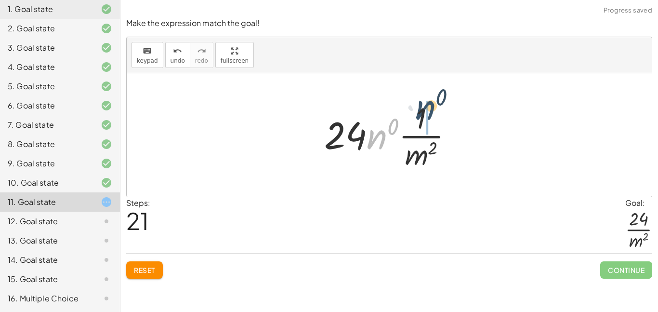
drag, startPoint x: 380, startPoint y: 138, endPoint x: 430, endPoint y: 110, distance: 57.8
click at [430, 110] on div at bounding box center [392, 135] width 146 height 74
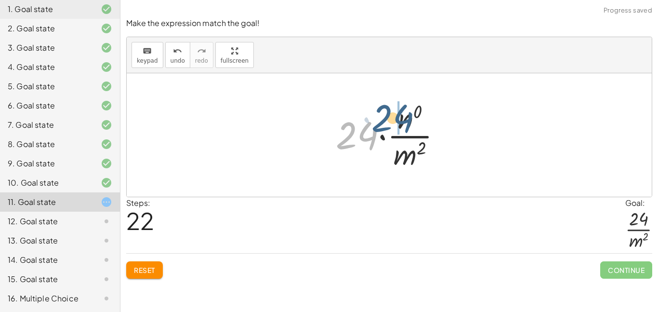
drag, startPoint x: 359, startPoint y: 134, endPoint x: 399, endPoint y: 111, distance: 46.0
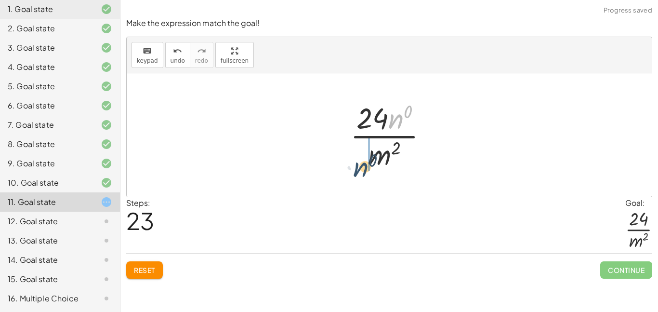
drag, startPoint x: 400, startPoint y: 120, endPoint x: 166, endPoint y: 202, distance: 248.2
click at [166, 202] on div "Make the expression match the goal! keyboard keypad undo undo redo redo fullscr…" at bounding box center [389, 148] width 538 height 272
click at [402, 119] on div at bounding box center [392, 135] width 95 height 74
click at [402, 119] on div at bounding box center [393, 135] width 88 height 74
click at [398, 118] on div at bounding box center [393, 135] width 88 height 74
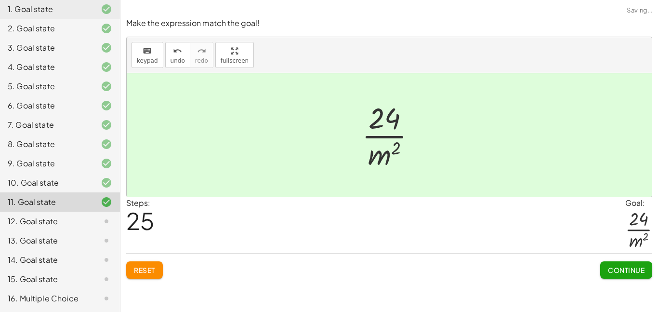
click at [641, 270] on span "Continue" at bounding box center [626, 269] width 37 height 9
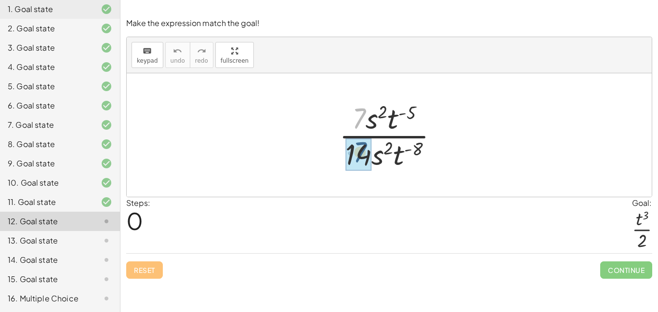
drag, startPoint x: 359, startPoint y: 117, endPoint x: 360, endPoint y: 151, distance: 34.2
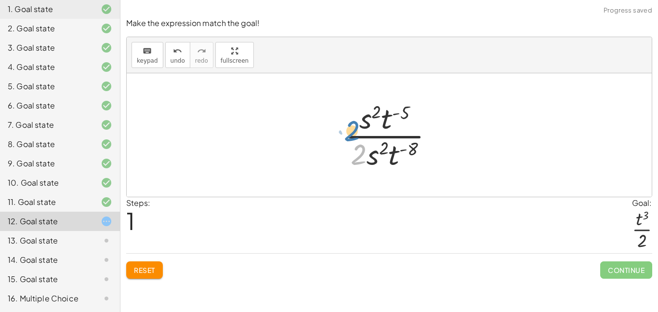
drag, startPoint x: 355, startPoint y: 155, endPoint x: 348, endPoint y: 132, distance: 24.2
click at [348, 132] on div at bounding box center [393, 135] width 106 height 74
drag, startPoint x: 357, startPoint y: 149, endPoint x: 337, endPoint y: 131, distance: 27.3
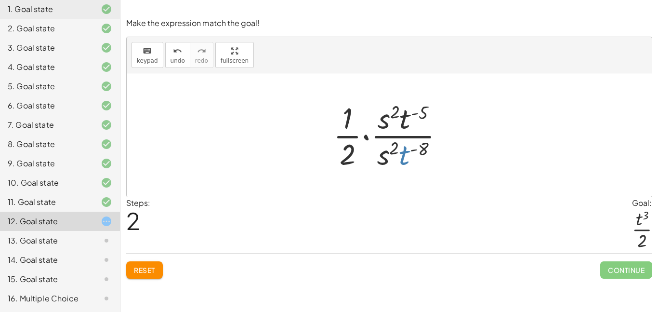
click at [408, 155] on div at bounding box center [393, 135] width 128 height 74
drag, startPoint x: 384, startPoint y: 157, endPoint x: 387, endPoint y: 117, distance: 39.6
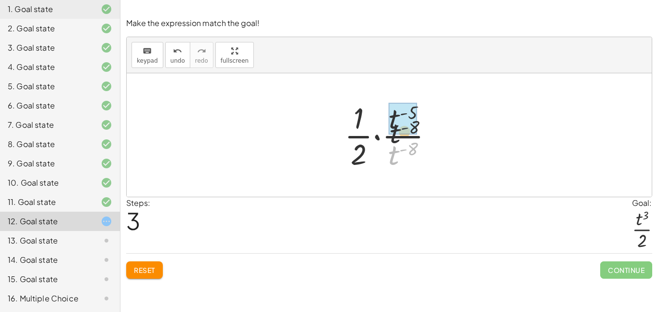
drag, startPoint x: 404, startPoint y: 149, endPoint x: 441, endPoint y: 137, distance: 39.2
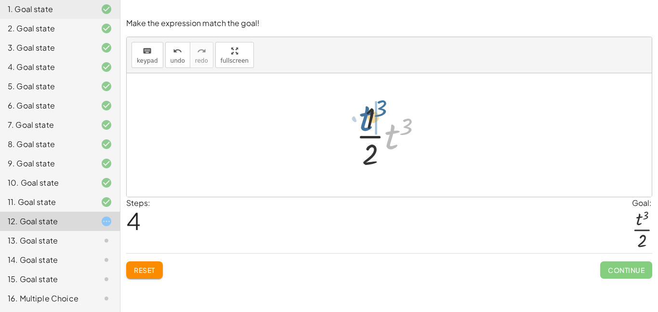
drag, startPoint x: 392, startPoint y: 136, endPoint x: 365, endPoint y: 119, distance: 32.3
click at [365, 119] on div at bounding box center [392, 135] width 83 height 74
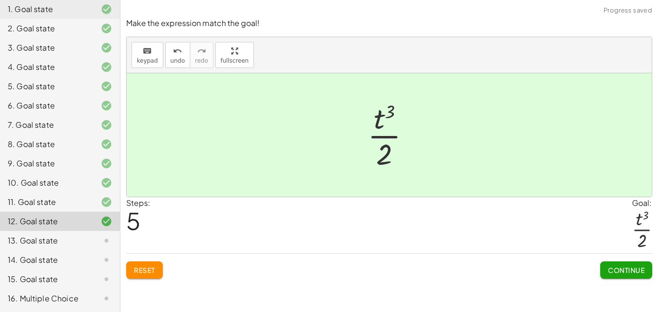
click at [623, 275] on button "Continue" at bounding box center [626, 269] width 52 height 17
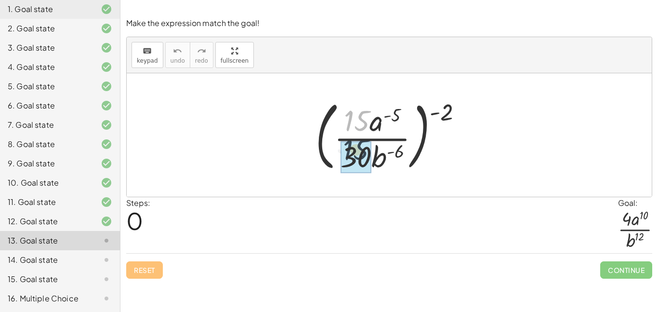
drag, startPoint x: 360, startPoint y: 126, endPoint x: 358, endPoint y: 161, distance: 35.7
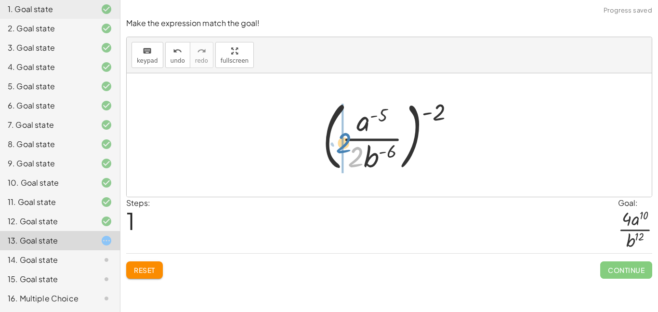
drag, startPoint x: 359, startPoint y: 156, endPoint x: 350, endPoint y: 142, distance: 16.7
click at [350, 142] on div at bounding box center [392, 135] width 149 height 80
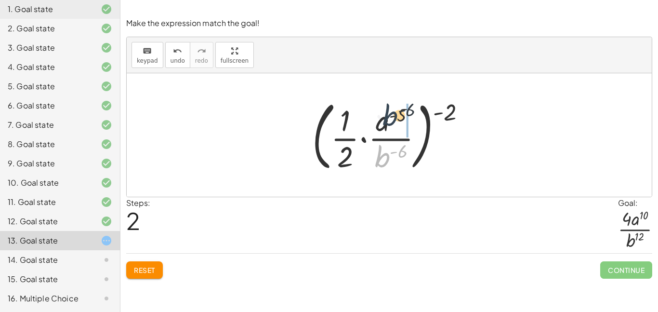
drag, startPoint x: 387, startPoint y: 156, endPoint x: 394, endPoint y: 114, distance: 43.0
click at [394, 114] on div at bounding box center [392, 135] width 171 height 80
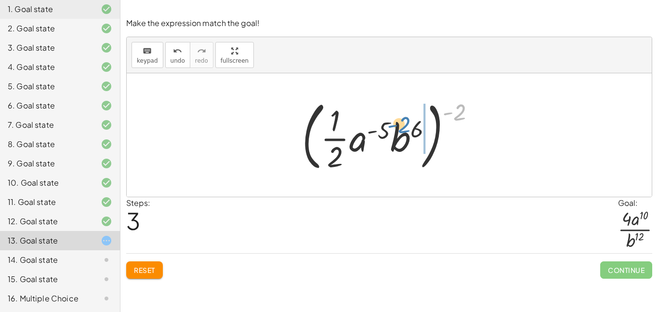
drag, startPoint x: 458, startPoint y: 113, endPoint x: 405, endPoint y: 125, distance: 54.8
click at [405, 125] on div at bounding box center [392, 135] width 190 height 80
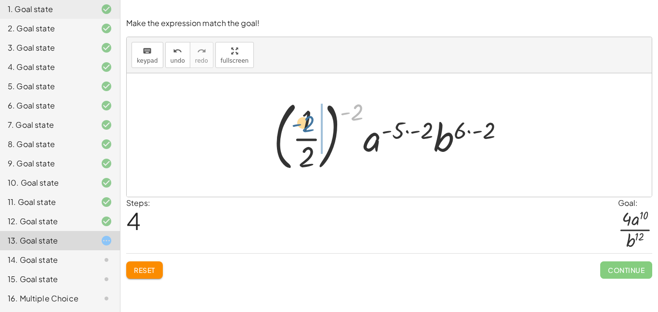
drag, startPoint x: 354, startPoint y: 109, endPoint x: 305, endPoint y: 121, distance: 50.0
click at [305, 121] on div at bounding box center [393, 135] width 248 height 80
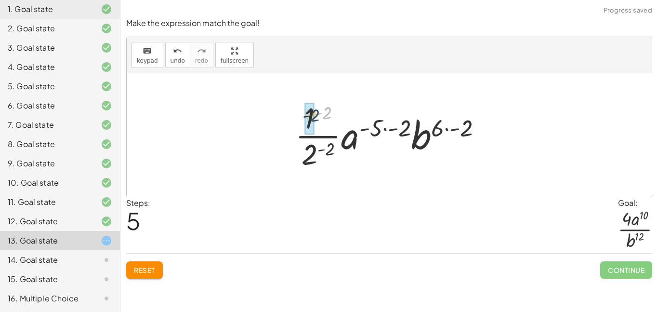
drag, startPoint x: 326, startPoint y: 115, endPoint x: 311, endPoint y: 118, distance: 15.2
drag, startPoint x: 328, startPoint y: 152, endPoint x: 313, endPoint y: 155, distance: 15.2
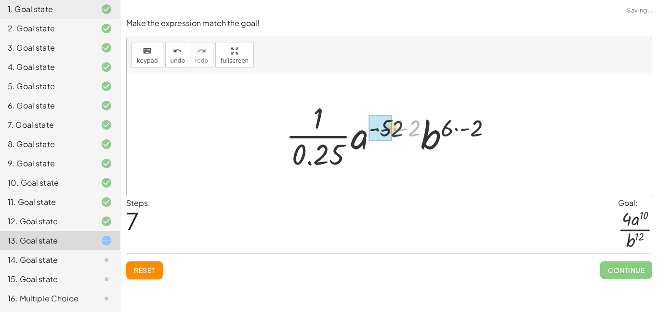
drag, startPoint x: 413, startPoint y: 133, endPoint x: 388, endPoint y: 134, distance: 25.6
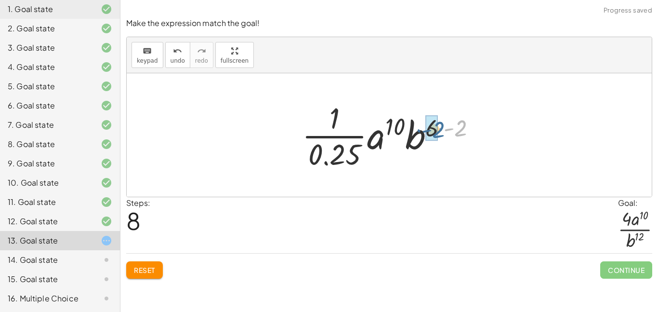
drag, startPoint x: 456, startPoint y: 129, endPoint x: 433, endPoint y: 131, distance: 23.2
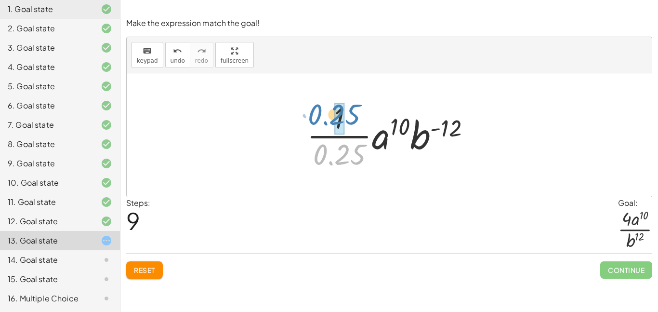
drag, startPoint x: 350, startPoint y: 156, endPoint x: 344, endPoint y: 117, distance: 40.0
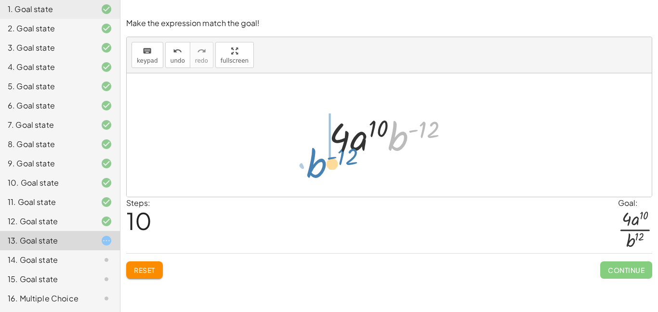
drag, startPoint x: 398, startPoint y: 137, endPoint x: 305, endPoint y: 160, distance: 95.8
click at [305, 160] on div "( · 15 · a ( - 5 ) · 30 · b ( - 6 ) ) ( - 2 ) ( · a ( - 5 ) · 2 · b ( - 6 ) ) (…" at bounding box center [389, 134] width 525 height 123
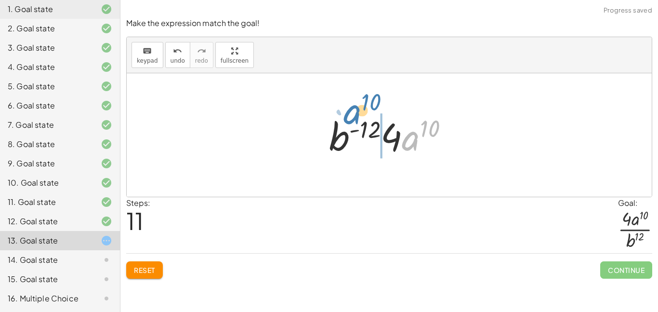
drag, startPoint x: 413, startPoint y: 151, endPoint x: 420, endPoint y: 153, distance: 6.7
click at [420, 153] on div at bounding box center [392, 135] width 137 height 50
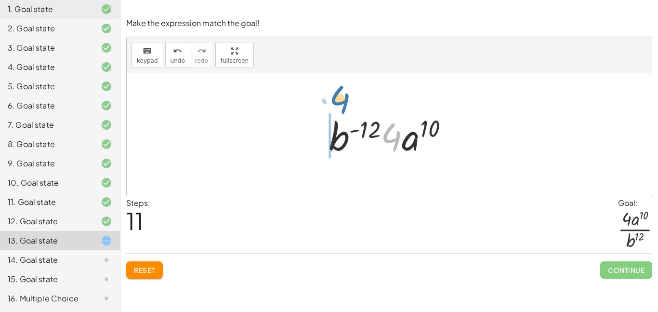
drag, startPoint x: 390, startPoint y: 137, endPoint x: 316, endPoint y: 118, distance: 76.7
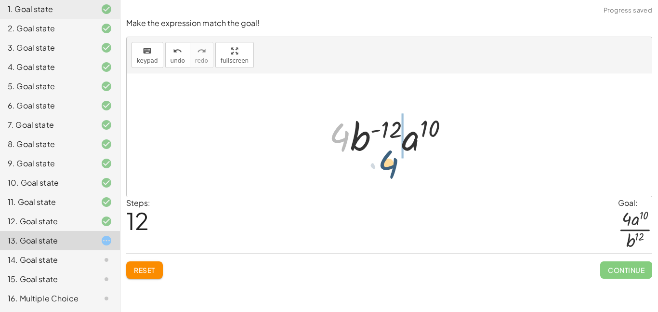
drag, startPoint x: 335, startPoint y: 140, endPoint x: 384, endPoint y: 167, distance: 55.6
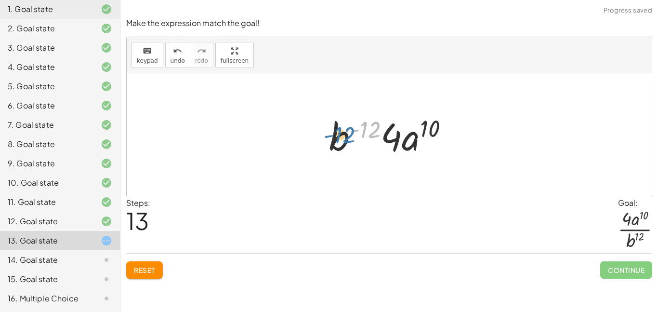
drag, startPoint x: 375, startPoint y: 135, endPoint x: 353, endPoint y: 141, distance: 22.9
click at [353, 141] on div at bounding box center [392, 135] width 137 height 50
drag, startPoint x: 353, startPoint y: 132, endPoint x: 446, endPoint y: 184, distance: 107.0
click at [446, 184] on div "( · 15 · a ( - 5 ) · 30 · b ( - 6 ) ) ( - 2 ) ( · a ( - 5 ) · 2 · b ( - 6 ) ) (…" at bounding box center [389, 134] width 525 height 123
drag, startPoint x: 368, startPoint y: 133, endPoint x: 408, endPoint y: 163, distance: 49.6
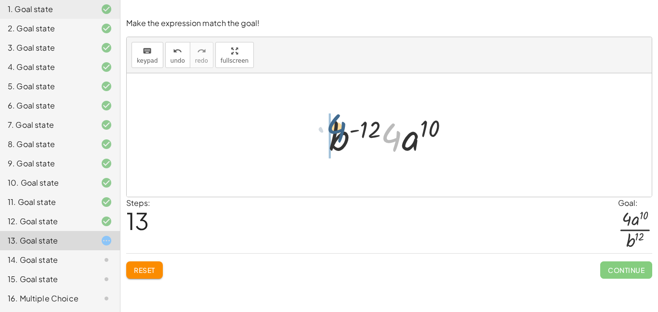
drag, startPoint x: 397, startPoint y: 128, endPoint x: 332, endPoint y: 123, distance: 64.3
click at [332, 123] on div at bounding box center [392, 135] width 137 height 50
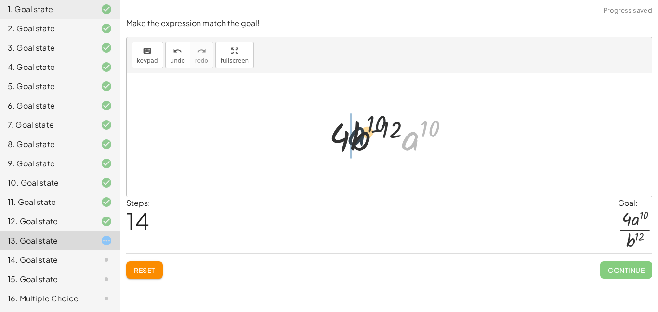
drag, startPoint x: 403, startPoint y: 132, endPoint x: 332, endPoint y: 130, distance: 70.9
click at [332, 130] on div at bounding box center [392, 135] width 137 height 50
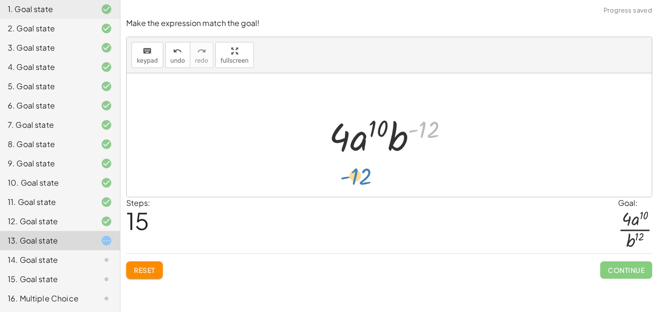
drag, startPoint x: 432, startPoint y: 128, endPoint x: 359, endPoint y: 183, distance: 91.2
click at [359, 183] on div "( · 15 · a ( - 5 ) · 30 · b ( - 6 ) ) ( - 2 ) ( · a ( - 5 ) · 2 · b ( - 6 ) ) (…" at bounding box center [389, 134] width 525 height 123
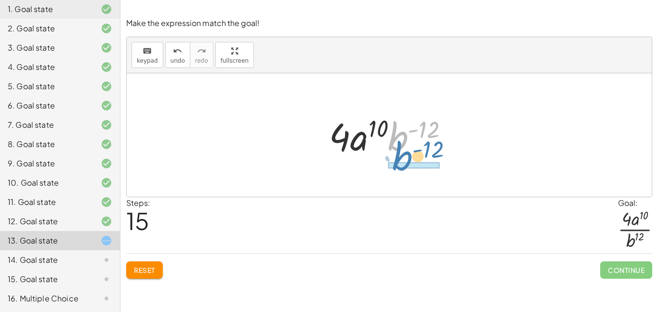
drag, startPoint x: 404, startPoint y: 138, endPoint x: 409, endPoint y: 157, distance: 20.0
click at [409, 157] on div at bounding box center [392, 135] width 137 height 50
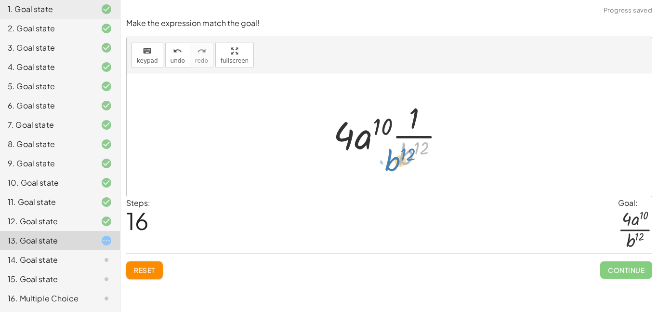
drag, startPoint x: 411, startPoint y: 155, endPoint x: 398, endPoint y: 161, distance: 14.4
click at [398, 161] on div at bounding box center [393, 135] width 129 height 74
drag, startPoint x: 347, startPoint y: 139, endPoint x: 412, endPoint y: 119, distance: 68.3
click at [412, 119] on div at bounding box center [393, 135] width 129 height 74
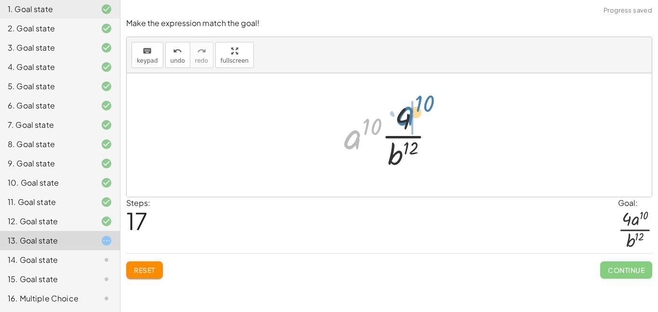
drag, startPoint x: 353, startPoint y: 143, endPoint x: 403, endPoint y: 119, distance: 55.6
click at [403, 119] on div at bounding box center [392, 135] width 107 height 74
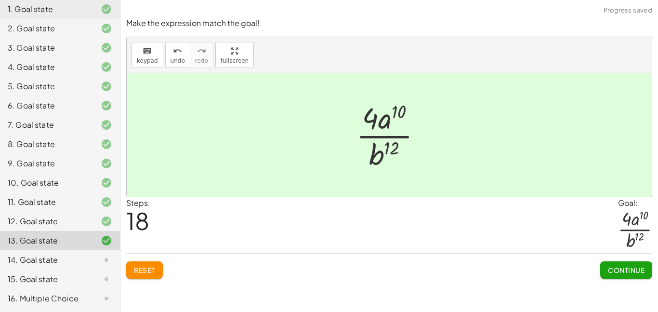
click at [621, 275] on button "Continue" at bounding box center [626, 269] width 52 height 17
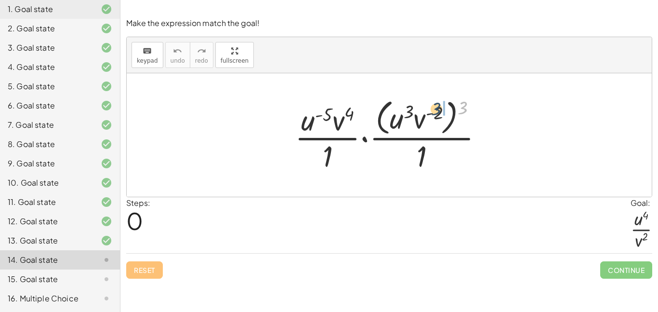
drag, startPoint x: 463, startPoint y: 110, endPoint x: 432, endPoint y: 113, distance: 31.9
click at [432, 113] on div at bounding box center [393, 134] width 206 height 79
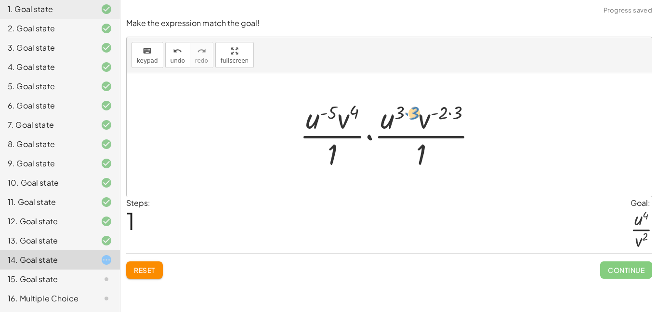
click at [416, 114] on div at bounding box center [392, 135] width 195 height 74
drag, startPoint x: 416, startPoint y: 117, endPoint x: 401, endPoint y: 116, distance: 14.5
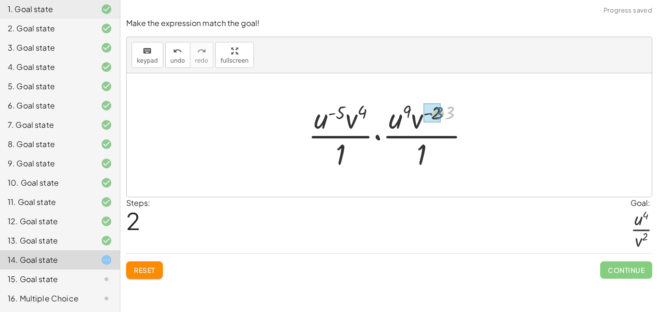
drag, startPoint x: 450, startPoint y: 116, endPoint x: 437, endPoint y: 116, distance: 13.0
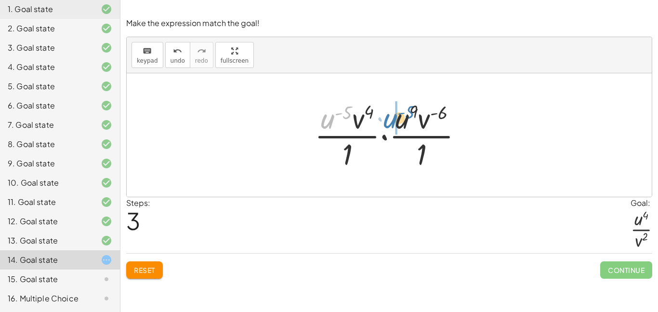
drag, startPoint x: 330, startPoint y: 118, endPoint x: 392, endPoint y: 117, distance: 62.2
click at [392, 117] on div at bounding box center [393, 135] width 166 height 74
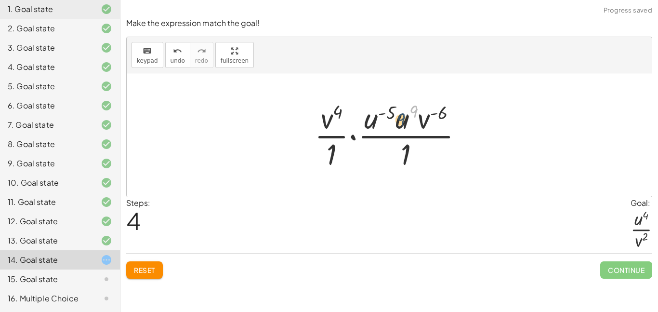
drag, startPoint x: 415, startPoint y: 112, endPoint x: 402, endPoint y: 119, distance: 15.1
click at [402, 119] on div at bounding box center [393, 135] width 166 height 74
drag, startPoint x: 397, startPoint y: 127, endPoint x: 371, endPoint y: 125, distance: 25.6
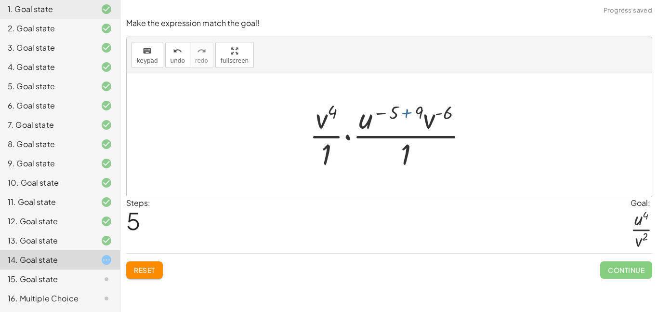
click at [416, 114] on div at bounding box center [392, 135] width 176 height 74
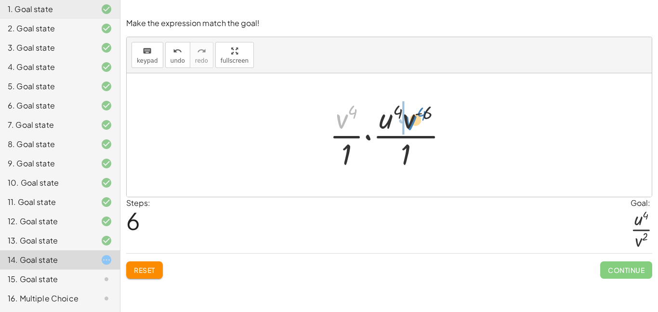
drag, startPoint x: 345, startPoint y: 120, endPoint x: 420, endPoint y: 120, distance: 74.2
click at [420, 120] on div at bounding box center [393, 135] width 136 height 74
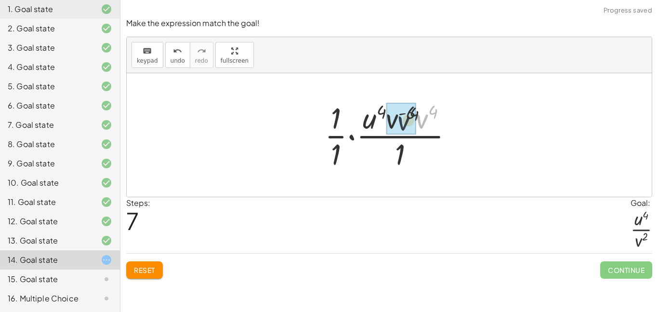
drag, startPoint x: 424, startPoint y: 120, endPoint x: 399, endPoint y: 122, distance: 25.1
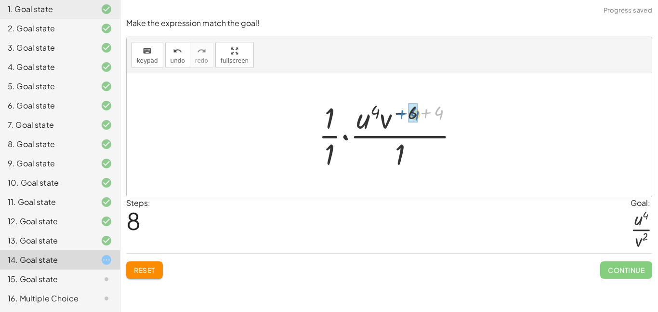
drag, startPoint x: 437, startPoint y: 114, endPoint x: 411, endPoint y: 115, distance: 25.6
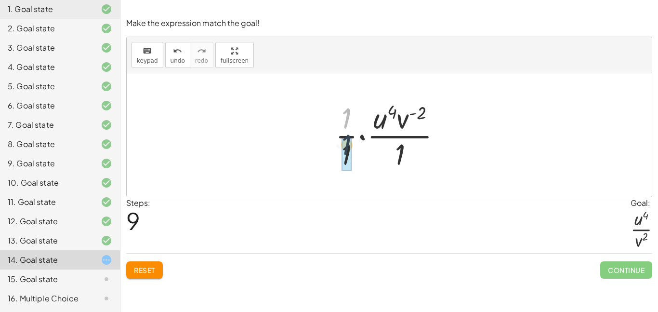
drag, startPoint x: 345, startPoint y: 118, endPoint x: 344, endPoint y: 154, distance: 35.7
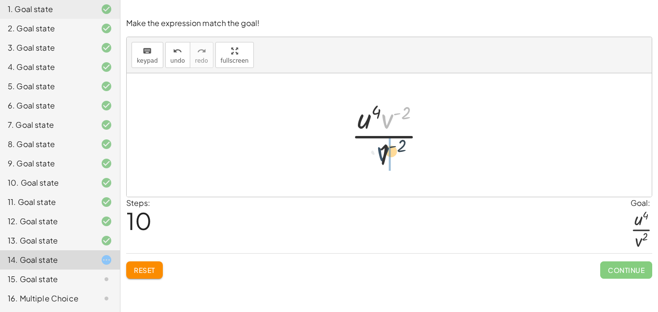
drag, startPoint x: 384, startPoint y: 124, endPoint x: 373, endPoint y: 160, distance: 37.8
click at [373, 160] on div at bounding box center [392, 135] width 92 height 74
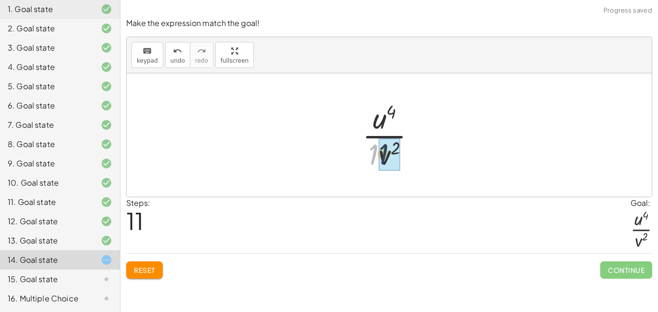
drag, startPoint x: 373, startPoint y: 155, endPoint x: 391, endPoint y: 154, distance: 18.3
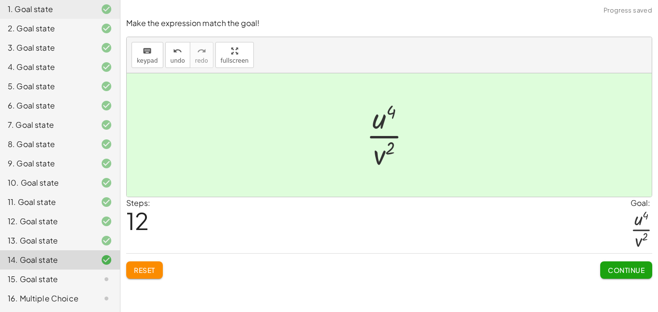
click at [609, 271] on span "Continue" at bounding box center [626, 269] width 37 height 9
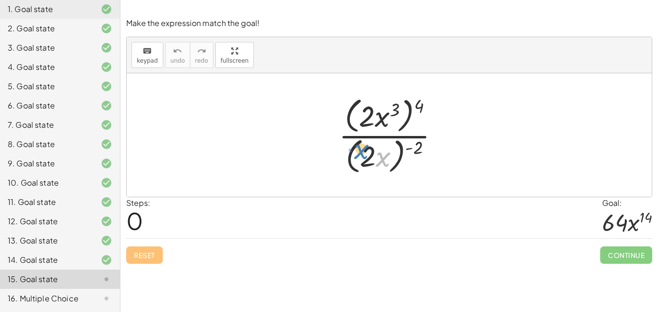
click at [387, 155] on div at bounding box center [393, 134] width 118 height 83
drag, startPoint x: 372, startPoint y: 154, endPoint x: 307, endPoint y: 125, distance: 71.4
drag, startPoint x: 417, startPoint y: 144, endPoint x: 394, endPoint y: 150, distance: 23.6
click at [394, 150] on div at bounding box center [393, 134] width 118 height 83
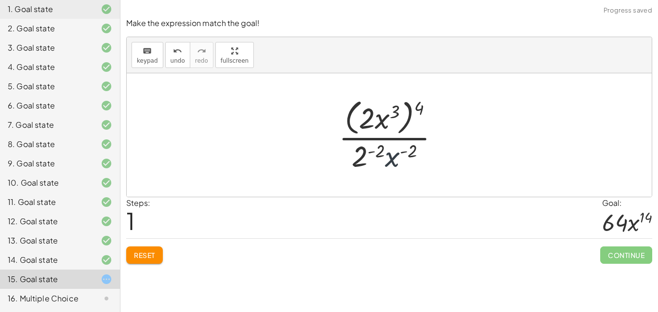
click at [391, 159] on div at bounding box center [393, 134] width 118 height 79
click at [365, 157] on div at bounding box center [393, 134] width 124 height 79
drag, startPoint x: 368, startPoint y: 156, endPoint x: 319, endPoint y: 134, distance: 53.0
click at [319, 134] on div "· ( · 2 · x 3 ) 4 · ( · 2 · x ) ( - 2 ) · ( · 2 · x 3 ) 4 · 2 ( - 2 ) · x ( - 2…" at bounding box center [389, 134] width 525 height 123
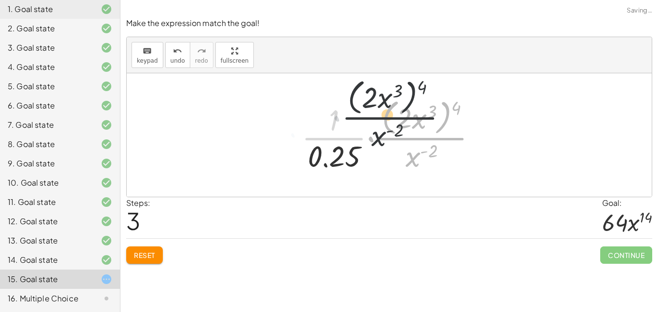
drag, startPoint x: 373, startPoint y: 159, endPoint x: 336, endPoint y: 136, distance: 43.7
click at [336, 136] on div at bounding box center [393, 134] width 192 height 79
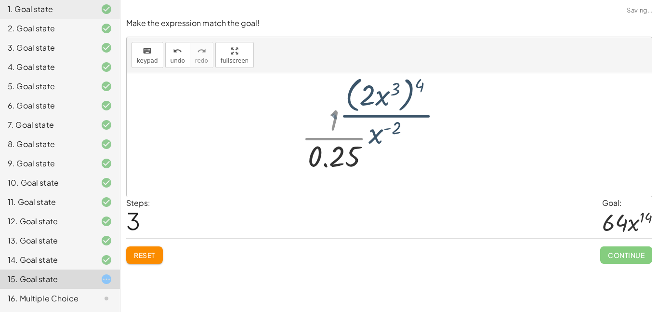
click at [336, 136] on div at bounding box center [393, 134] width 192 height 79
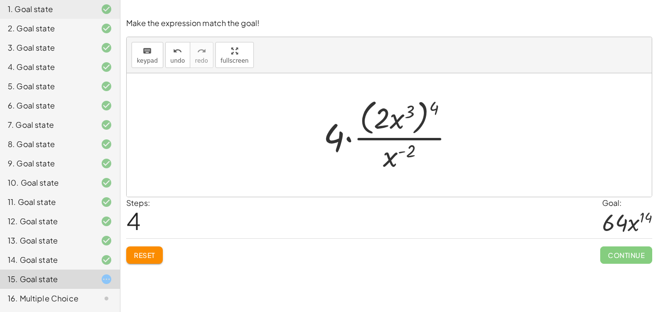
click at [429, 112] on div at bounding box center [392, 134] width 148 height 79
click at [433, 110] on div at bounding box center [392, 134] width 148 height 79
drag, startPoint x: 433, startPoint y: 110, endPoint x: 394, endPoint y: 118, distance: 40.3
click at [394, 118] on div at bounding box center [392, 134] width 148 height 79
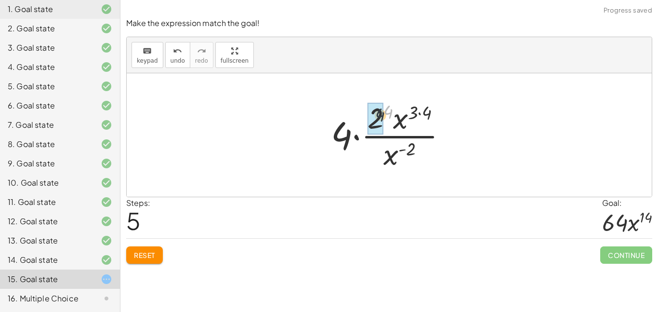
drag, startPoint x: 388, startPoint y: 112, endPoint x: 374, endPoint y: 118, distance: 15.1
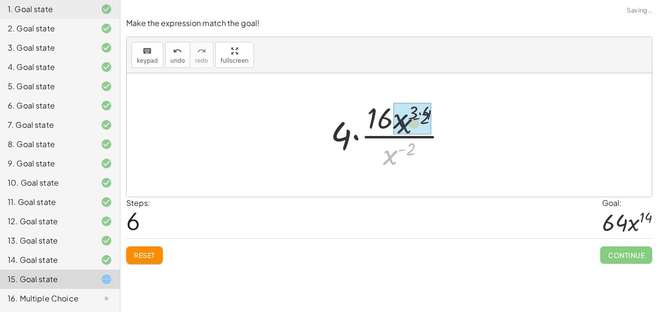
drag, startPoint x: 395, startPoint y: 155, endPoint x: 410, endPoint y: 120, distance: 38.0
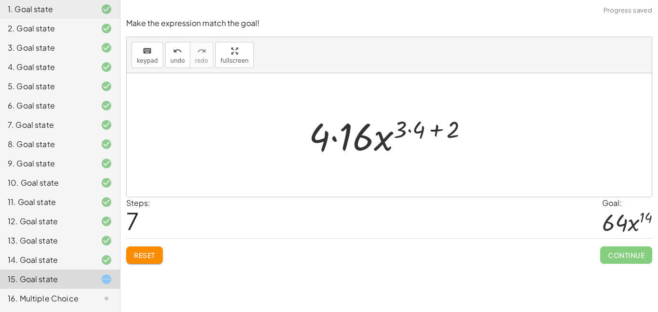
click at [447, 127] on div at bounding box center [392, 135] width 177 height 50
click at [419, 129] on div at bounding box center [392, 135] width 177 height 50
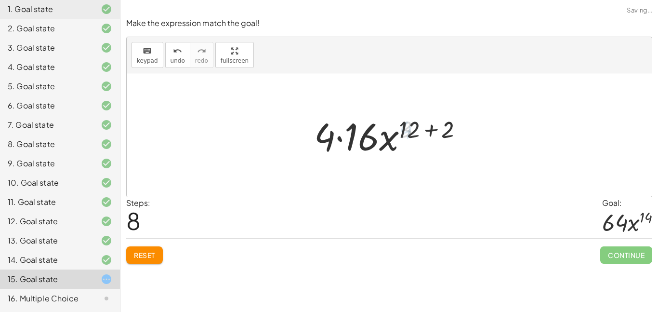
click at [411, 131] on div at bounding box center [392, 135] width 166 height 50
click at [442, 131] on div at bounding box center [392, 135] width 166 height 50
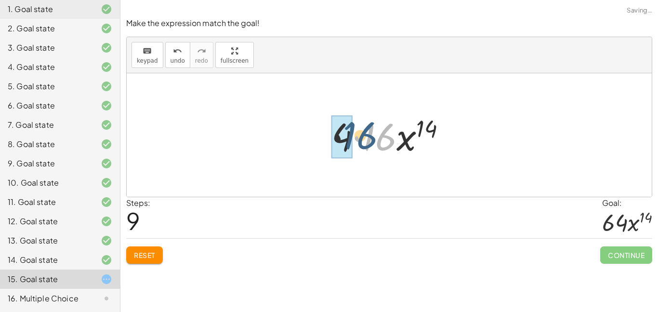
drag, startPoint x: 384, startPoint y: 142, endPoint x: 348, endPoint y: 140, distance: 35.2
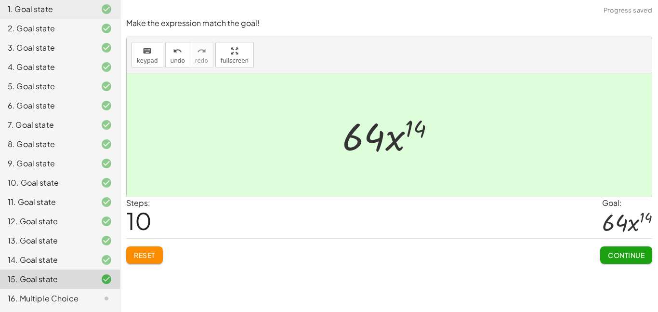
click at [640, 245] on div "Continue" at bounding box center [626, 250] width 52 height 25
click at [640, 254] on span "Continue" at bounding box center [626, 255] width 37 height 9
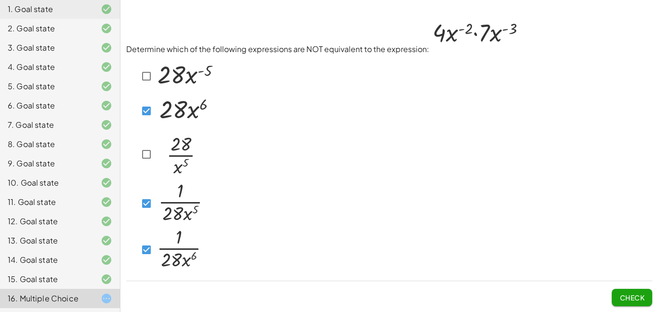
click at [624, 302] on button "Check" at bounding box center [632, 297] width 40 height 17
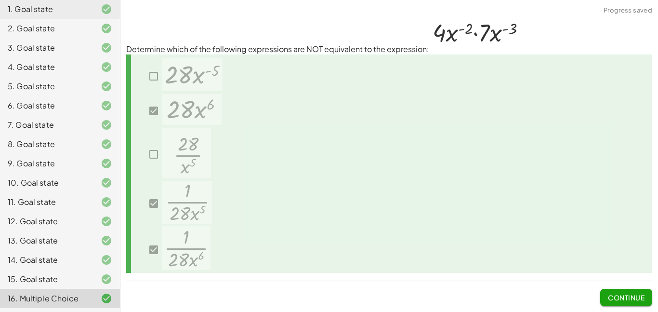
click at [610, 298] on span "Continue" at bounding box center [626, 297] width 37 height 9
